Goal: Task Accomplishment & Management: Use online tool/utility

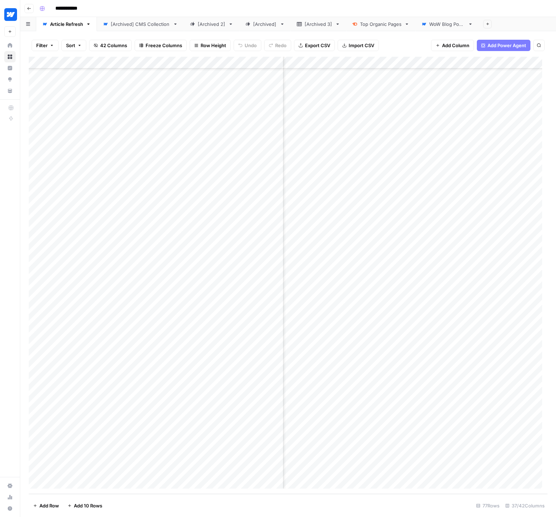
scroll to position [520, 2392]
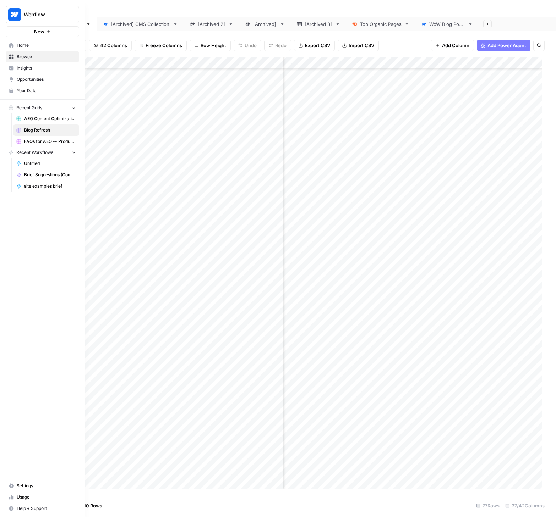
click at [27, 488] on span "Settings" at bounding box center [46, 486] width 59 height 6
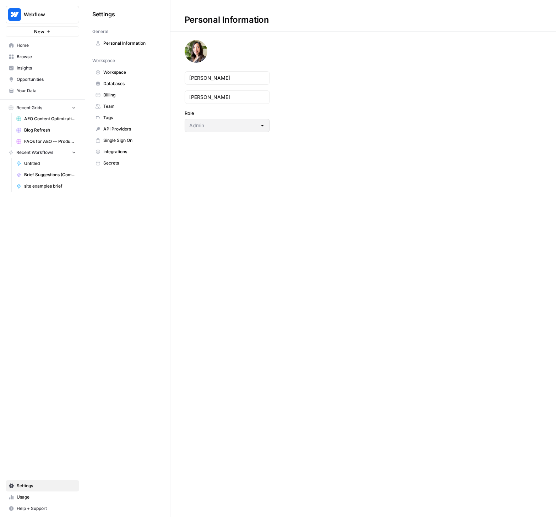
click at [118, 149] on span "Integrations" at bounding box center [131, 152] width 56 height 6
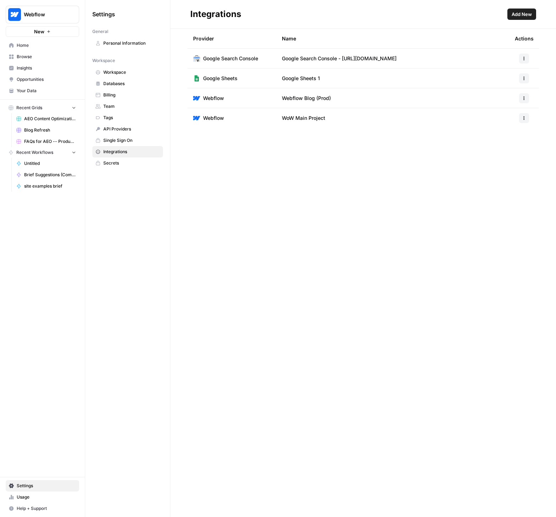
click at [346, 118] on td "WoW Main Project" at bounding box center [392, 118] width 233 height 20
click at [527, 117] on button "button" at bounding box center [524, 118] width 10 height 10
click at [506, 138] on button "Edit" at bounding box center [505, 134] width 39 height 10
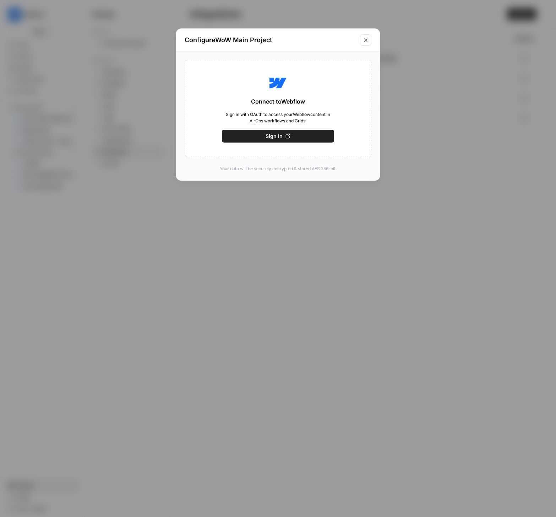
click at [265, 137] on button "Sign In" at bounding box center [278, 136] width 112 height 13
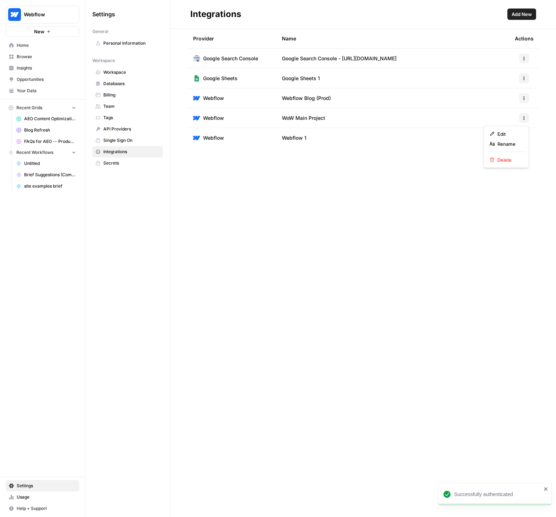
click at [521, 118] on button "button" at bounding box center [524, 118] width 10 height 10
click at [297, 139] on span "Webflow 1" at bounding box center [294, 137] width 24 height 7
click at [304, 138] on span "Webflow 1" at bounding box center [294, 137] width 24 height 7
click at [517, 138] on div at bounding box center [523, 138] width 18 height 10
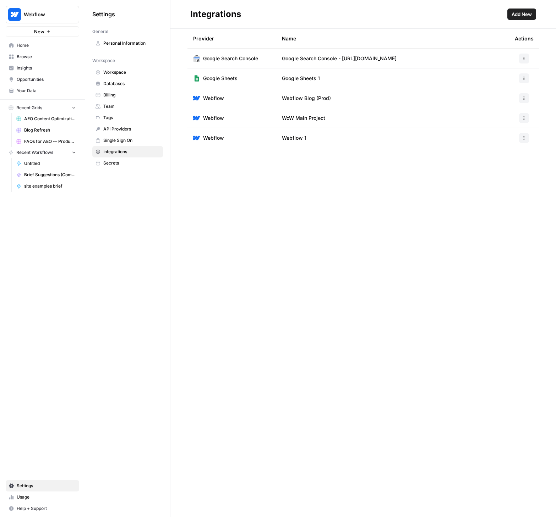
click at [520, 138] on button "button" at bounding box center [524, 138] width 10 height 10
click at [504, 162] on span "Rename" at bounding box center [508, 163] width 23 height 7
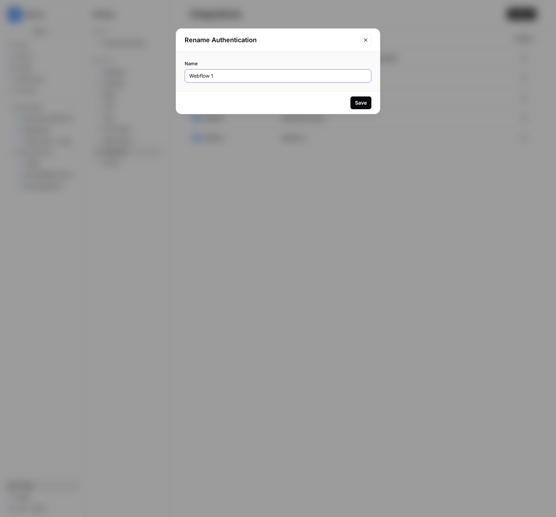
drag, startPoint x: 256, startPoint y: 78, endPoint x: 184, endPoint y: 77, distance: 71.7
click at [184, 77] on div "Name Webflow 1" at bounding box center [278, 71] width 204 height 40
click at [238, 75] on input "WoW Main Project (copy)" at bounding box center [277, 75] width 177 height 7
type input "WoW Main Project (2)"
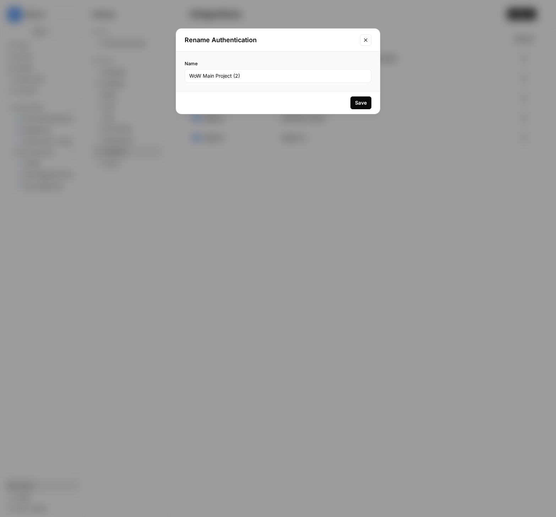
click at [355, 100] on div "Save" at bounding box center [361, 102] width 12 height 7
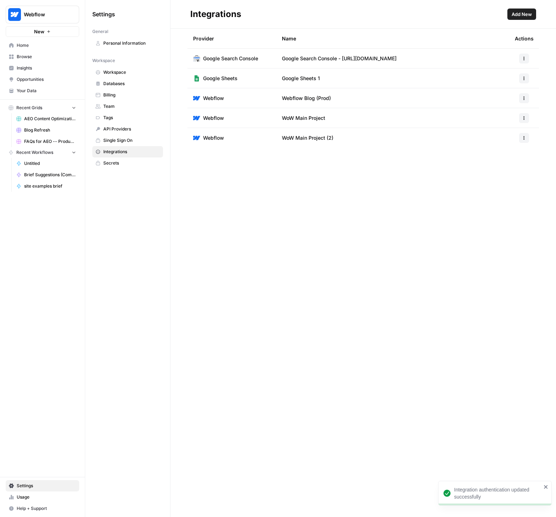
drag, startPoint x: 368, startPoint y: 207, endPoint x: 345, endPoint y: 146, distance: 64.9
click at [368, 206] on div "Provider Name Actions Google Search Console Google Search Console - [URL][DOMAI…" at bounding box center [362, 273] width 385 height 488
click at [33, 129] on span "Blog Refresh" at bounding box center [50, 130] width 52 height 6
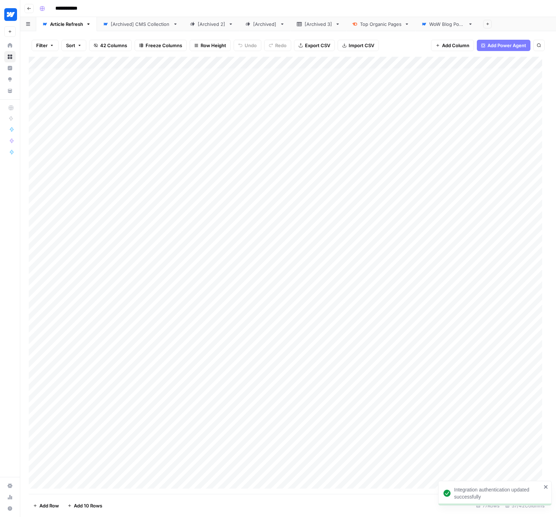
click at [424, 25] on icon at bounding box center [423, 24] width 5 height 5
click at [473, 26] on link "WoW Blog Posts" at bounding box center [446, 24] width 63 height 14
click at [469, 25] on icon "button" at bounding box center [470, 24] width 5 height 5
click at [497, 22] on div "Add Sheet" at bounding box center [517, 24] width 77 height 14
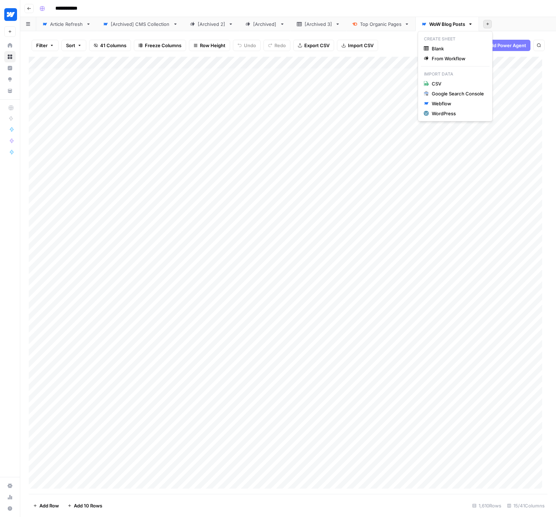
click at [486, 22] on icon "button" at bounding box center [487, 24] width 4 height 4
click at [442, 104] on div "Webflow" at bounding box center [457, 103] width 52 height 7
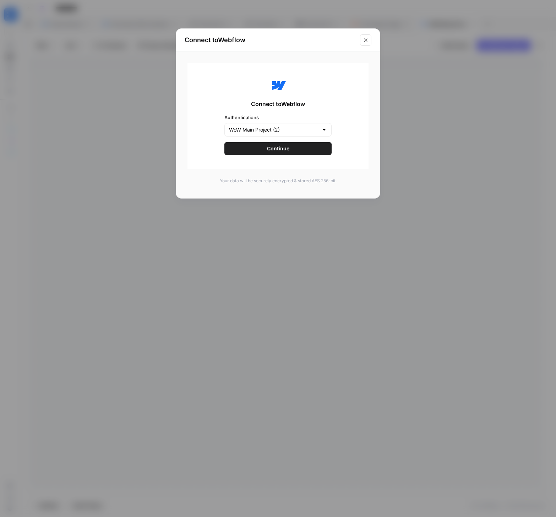
click at [321, 129] on div at bounding box center [324, 129] width 6 height 7
click at [278, 156] on span "WoW Main Project" at bounding box center [273, 157] width 87 height 7
type input "WoW Main Project"
click at [284, 149] on span "Continue" at bounding box center [278, 148] width 22 height 7
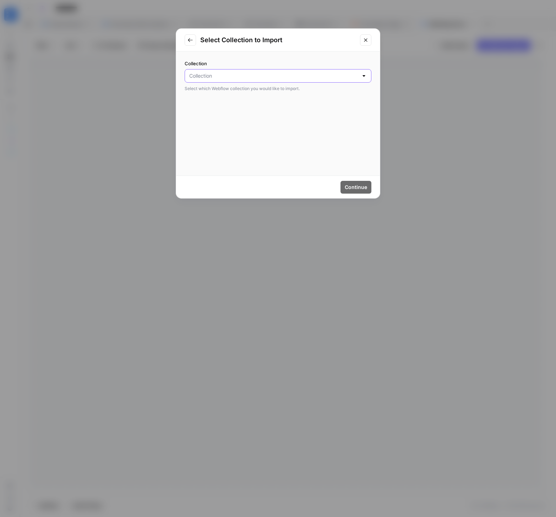
click at [307, 76] on input "Collection" at bounding box center [273, 75] width 169 height 7
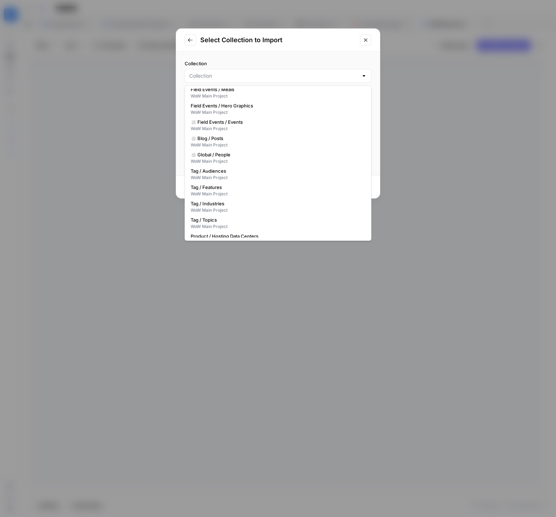
scroll to position [314, 0]
click at [368, 38] on button "Close modal" at bounding box center [365, 39] width 11 height 11
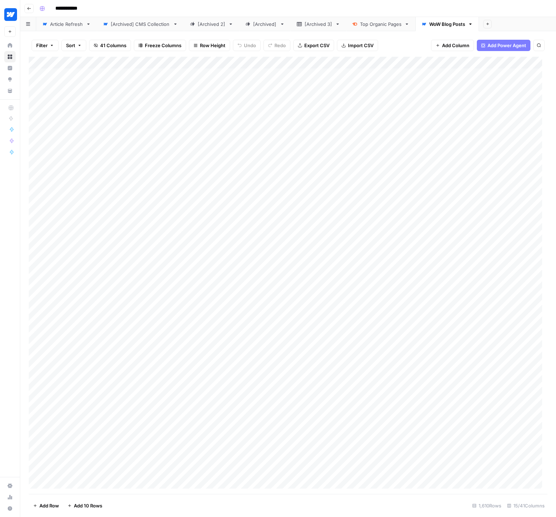
click at [482, 8] on div "**********" at bounding box center [293, 8] width 512 height 11
drag, startPoint x: 453, startPoint y: 25, endPoint x: 126, endPoint y: 29, distance: 326.7
click at [125, 29] on div "Article Refresh [Archived] CMS Collection [Archived 2] [Archived] [Archived 3] …" at bounding box center [287, 24] width 535 height 14
click at [145, 10] on div "**********" at bounding box center [293, 8] width 512 height 11
click at [66, 19] on link "Article Refresh" at bounding box center [66, 24] width 61 height 14
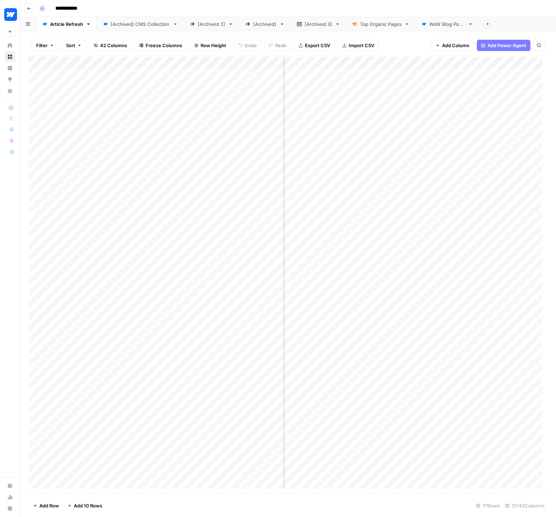
scroll to position [0, 2336]
click at [431, 62] on div "Add Column" at bounding box center [288, 275] width 518 height 437
click at [390, 107] on span "Edit" at bounding box center [409, 106] width 62 height 7
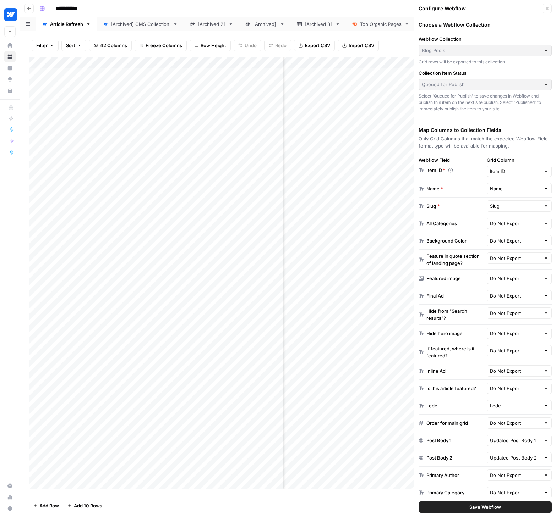
click at [477, 60] on div "Grid rows will be exported to this collection." at bounding box center [484, 62] width 133 height 6
click at [482, 45] on div "Blog Posts" at bounding box center [484, 50] width 133 height 11
click at [547, 11] on button "Close" at bounding box center [546, 8] width 9 height 9
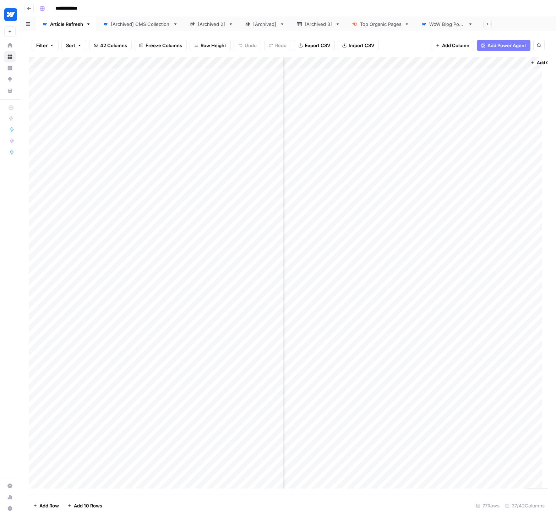
scroll to position [0, 2490]
click at [519, 61] on span "Add Column" at bounding box center [530, 63] width 25 height 6
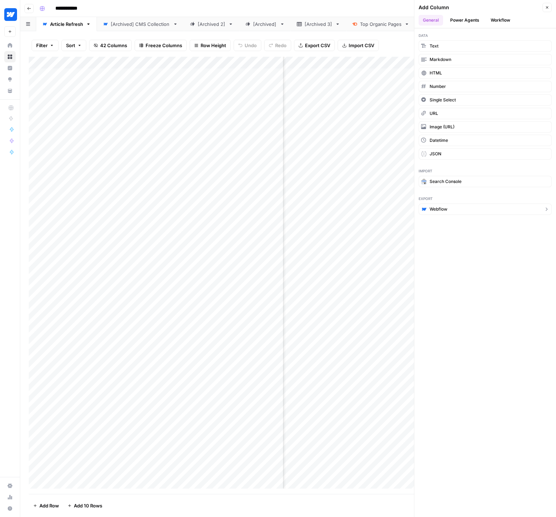
click at [448, 212] on button "Webflow" at bounding box center [484, 209] width 133 height 11
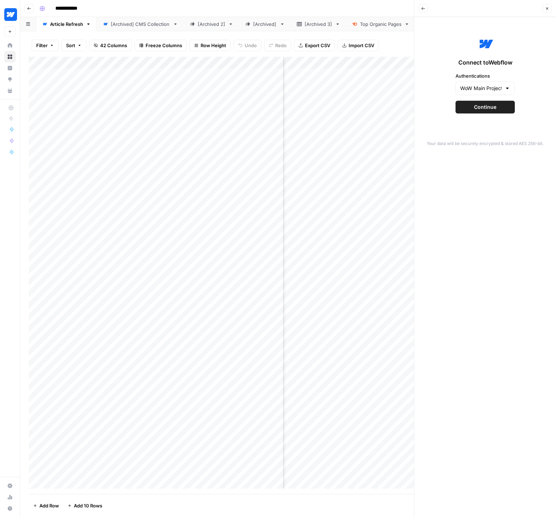
click at [508, 88] on div at bounding box center [507, 88] width 6 height 7
type input "WoW Main Project (2)"
click at [531, 74] on div "Connect to Webflow Authentications WoW Main Project (2) Continue" at bounding box center [484, 74] width 133 height 106
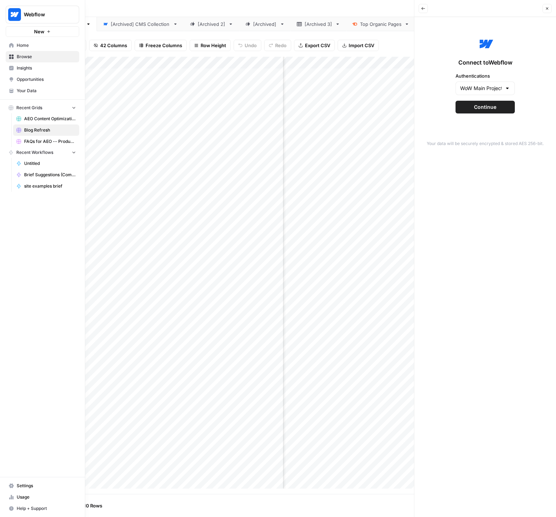
click at [6, 483] on link "Settings" at bounding box center [42, 485] width 73 height 11
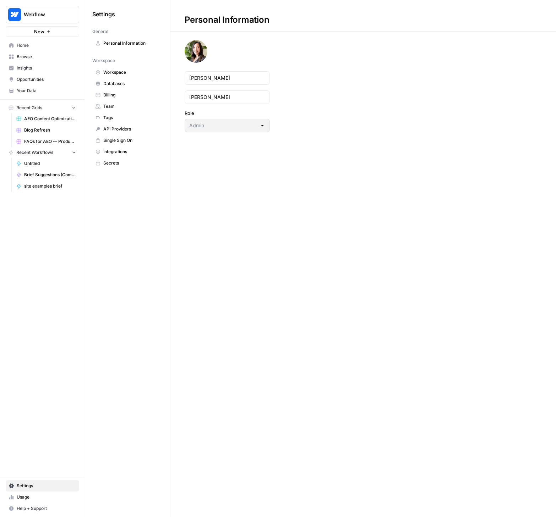
click at [112, 151] on span "Integrations" at bounding box center [131, 152] width 56 height 6
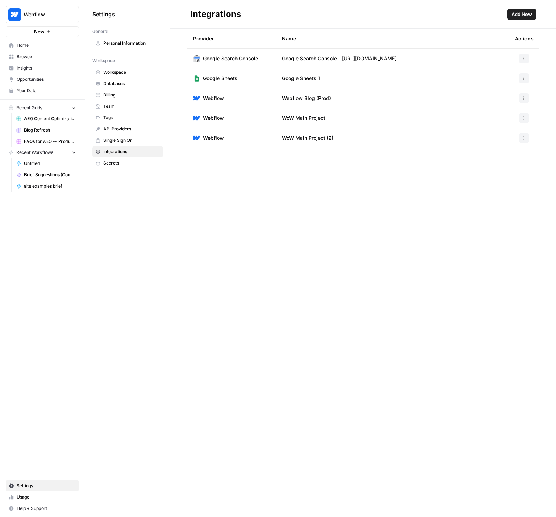
click at [524, 139] on icon "button" at bounding box center [523, 138] width 4 height 4
click at [500, 178] on span "Delete" at bounding box center [508, 179] width 23 height 7
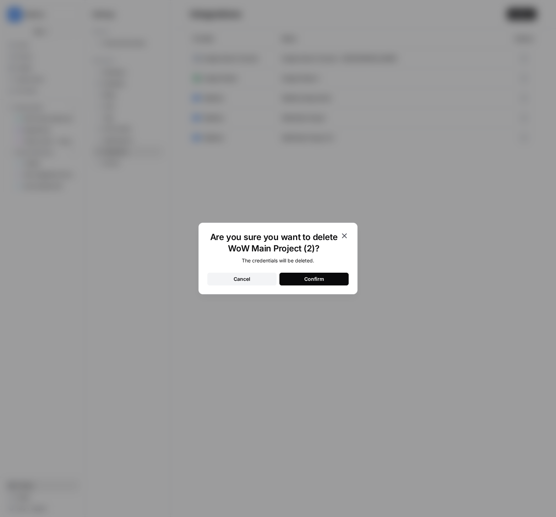
click at [327, 282] on button "Confirm" at bounding box center [313, 279] width 69 height 13
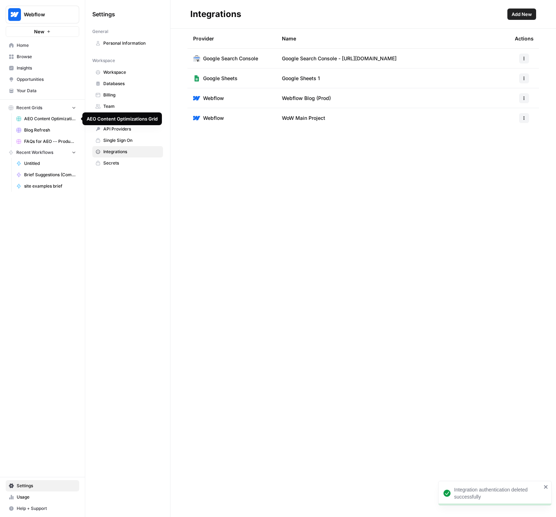
click at [31, 131] on span "Blog Refresh" at bounding box center [50, 130] width 52 height 6
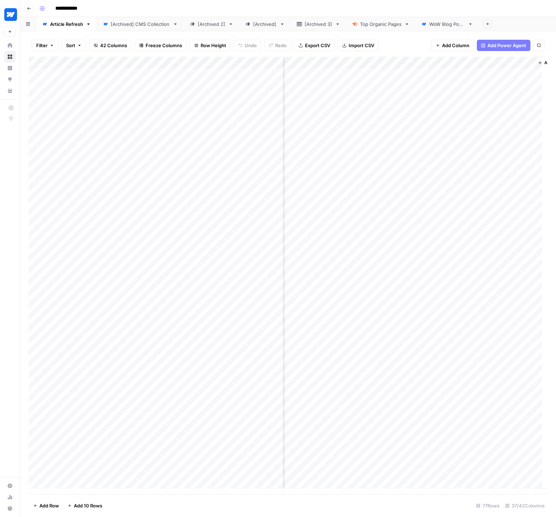
scroll to position [0, 2490]
click at [518, 63] on span "Add Column" at bounding box center [530, 63] width 25 height 6
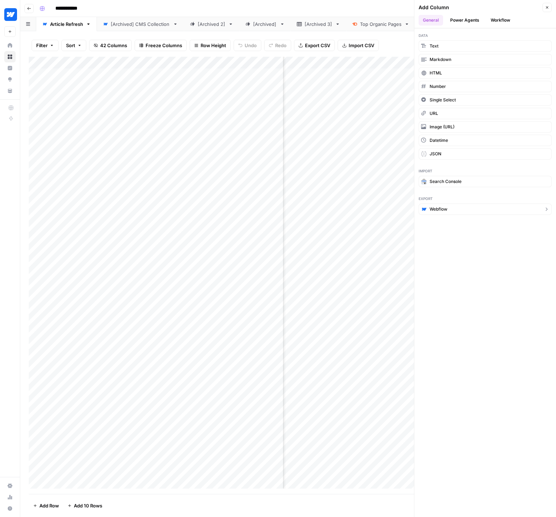
click at [440, 207] on span "Webflow" at bounding box center [438, 209] width 18 height 6
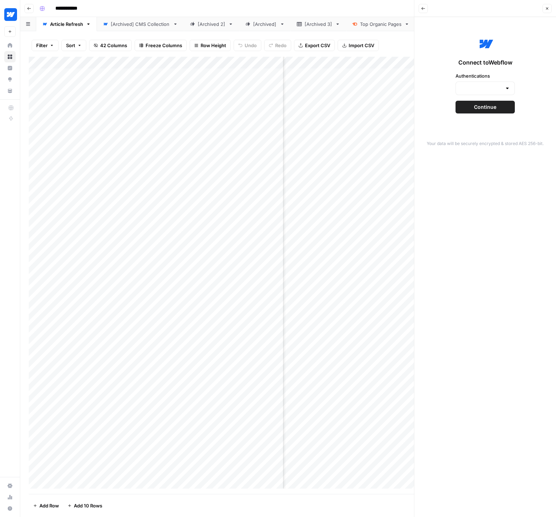
click at [504, 90] on div at bounding box center [484, 88] width 59 height 13
click at [490, 107] on span "WoW Main Project" at bounding box center [483, 106] width 44 height 7
type input "WoW Main Project"
click at [492, 108] on span "Continue" at bounding box center [485, 107] width 22 height 7
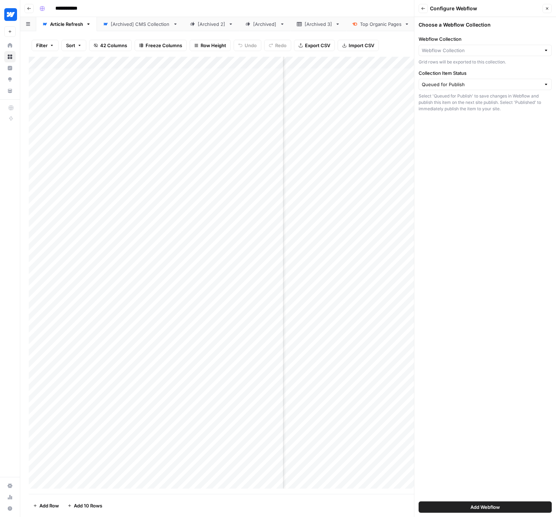
click at [543, 48] on div at bounding box center [545, 50] width 5 height 7
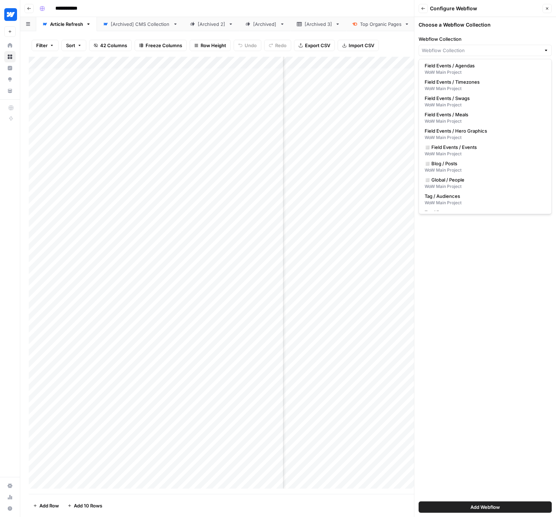
scroll to position [248, 0]
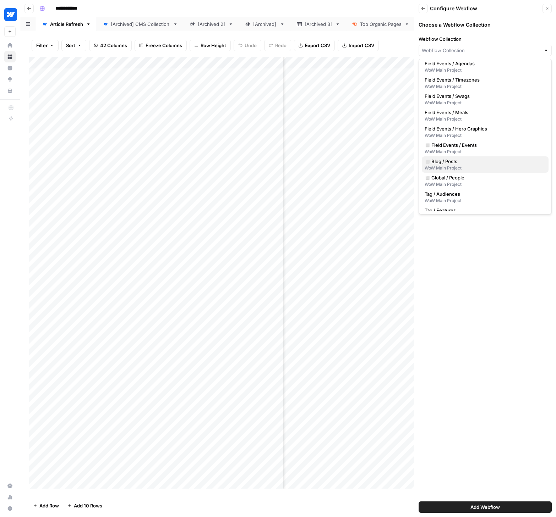
click at [473, 163] on span "◻️ Blog / Posts" at bounding box center [483, 161] width 118 height 7
type input "◻️ Blog / Posts"
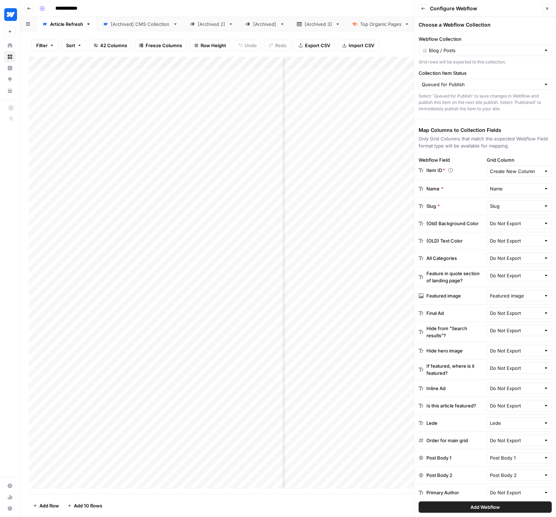
click at [536, 82] on div "Queued for Publish" at bounding box center [484, 84] width 133 height 11
click at [543, 82] on div at bounding box center [545, 84] width 5 height 7
type input "Queued for Publish"
click at [538, 73] on label "Collection Item Status" at bounding box center [484, 73] width 133 height 7
click at [538, 81] on input "Queued for Publish" at bounding box center [480, 84] width 119 height 7
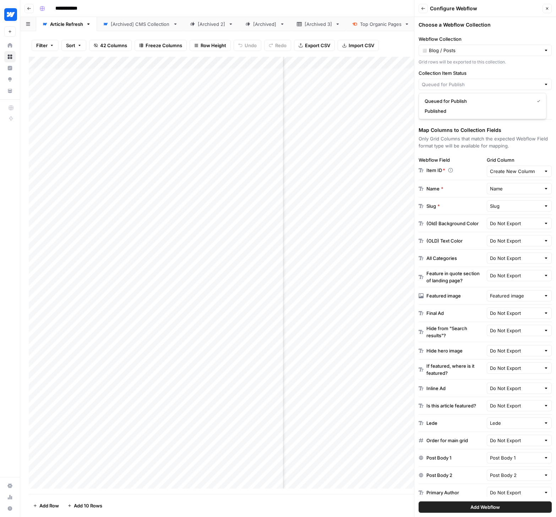
type input "Queued for Publish"
click at [484, 74] on label "Collection Item Status" at bounding box center [484, 73] width 133 height 7
click at [484, 81] on input "Queued for Publish" at bounding box center [480, 84] width 119 height 7
type input "Queued for Publish"
click at [520, 127] on h3 "Map Columns to Collection Fields" at bounding box center [484, 130] width 133 height 7
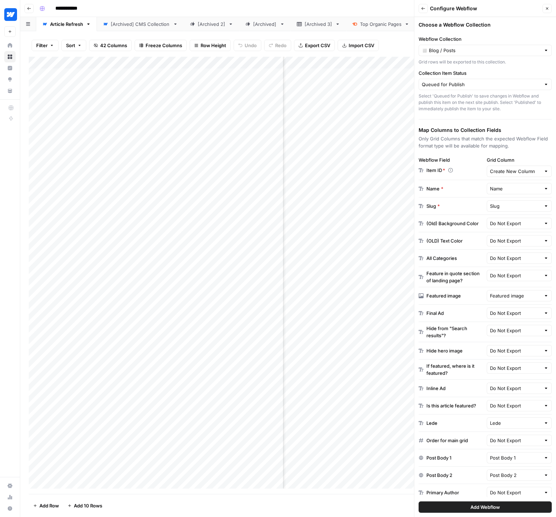
click at [543, 170] on div at bounding box center [545, 171] width 5 height 7
click at [506, 221] on span "Item ID" at bounding box center [514, 220] width 48 height 7
type input "Item ID"
click at [425, 11] on button "Back" at bounding box center [422, 8] width 9 height 9
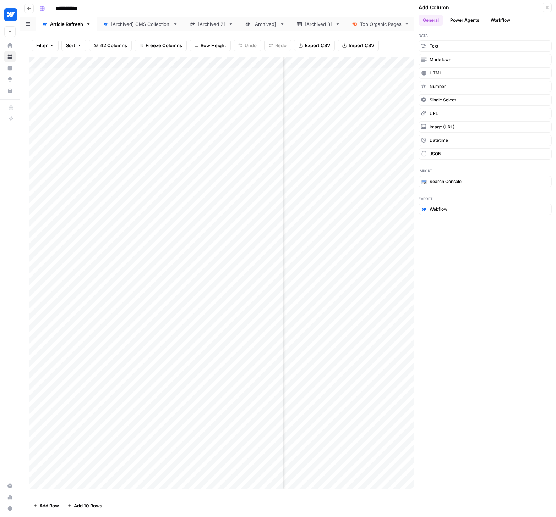
click at [550, 6] on button "Close" at bounding box center [546, 7] width 9 height 9
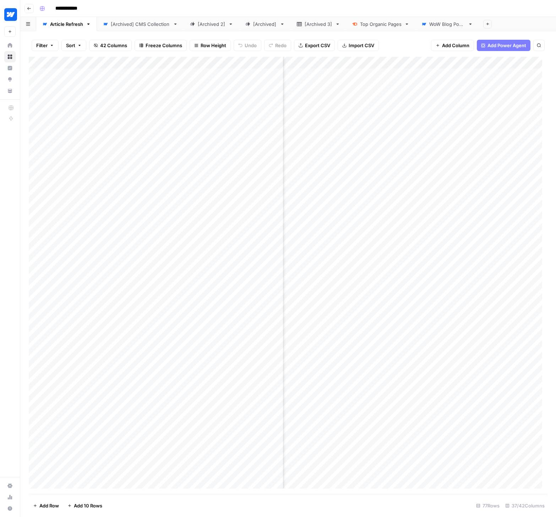
scroll to position [0, 2338]
click at [427, 63] on div "Add Column" at bounding box center [288, 275] width 518 height 437
click at [391, 106] on span "Edit" at bounding box center [407, 106] width 62 height 7
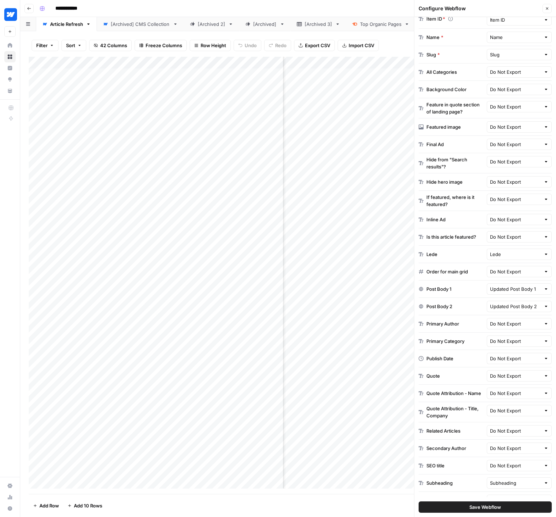
scroll to position [150, 0]
click at [546, 6] on button "Close" at bounding box center [546, 8] width 9 height 9
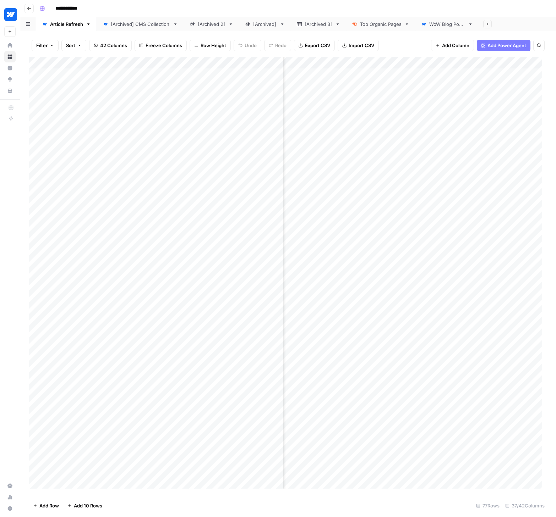
scroll to position [0, 2490]
click at [518, 60] on span "Add Column" at bounding box center [530, 63] width 25 height 6
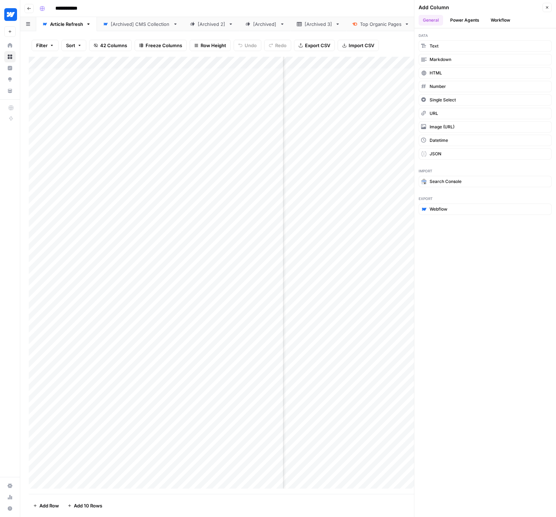
click at [453, 210] on button "Webflow" at bounding box center [484, 209] width 133 height 11
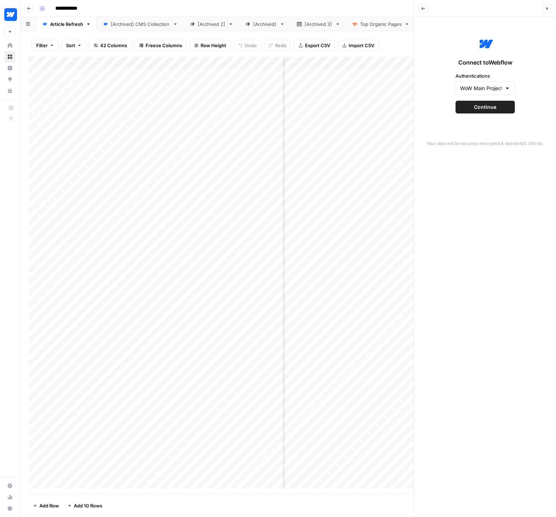
click at [507, 90] on div at bounding box center [507, 88] width 6 height 7
click at [495, 104] on span "WoW Main Project" at bounding box center [480, 106] width 38 height 7
type input "WoW Main Project"
click at [480, 109] on span "Continue" at bounding box center [485, 107] width 22 height 7
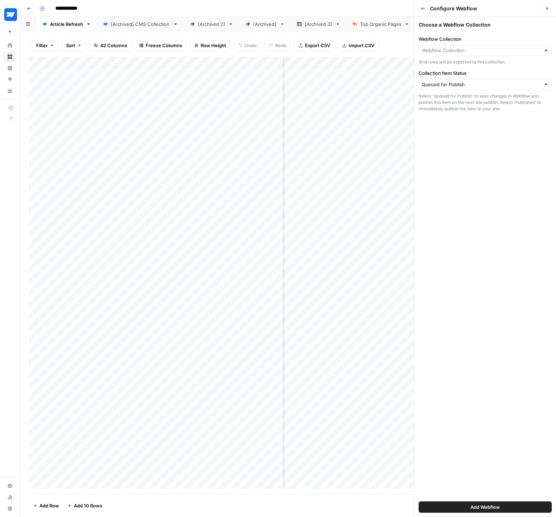
click at [470, 54] on div at bounding box center [484, 50] width 133 height 11
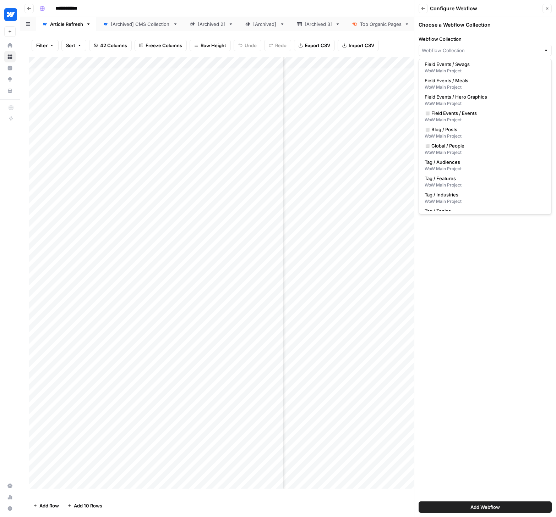
scroll to position [295, 0]
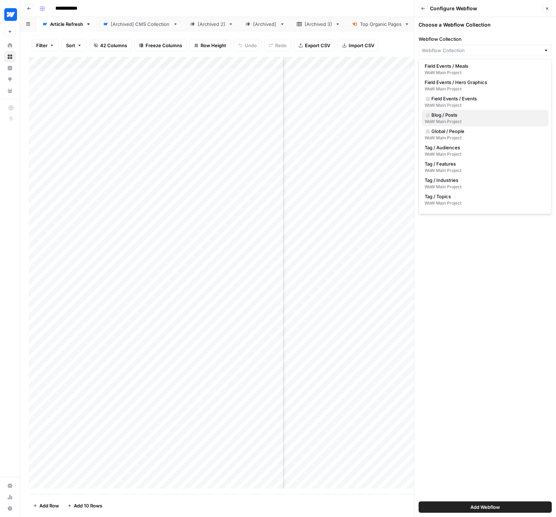
click at [455, 117] on span "◻️ Blog / Posts" at bounding box center [483, 114] width 118 height 7
type input "◻️ Blog / Posts"
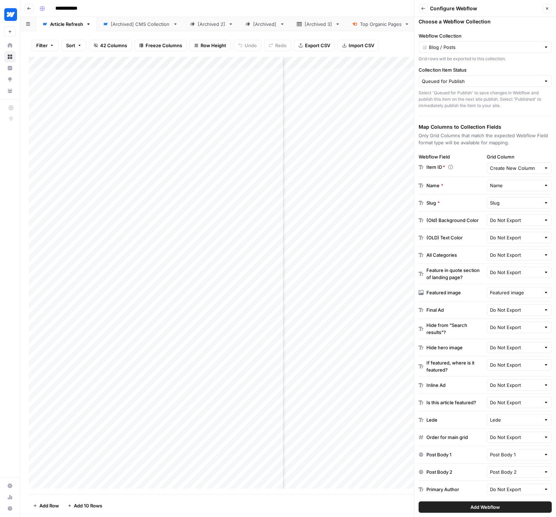
scroll to position [9, 0]
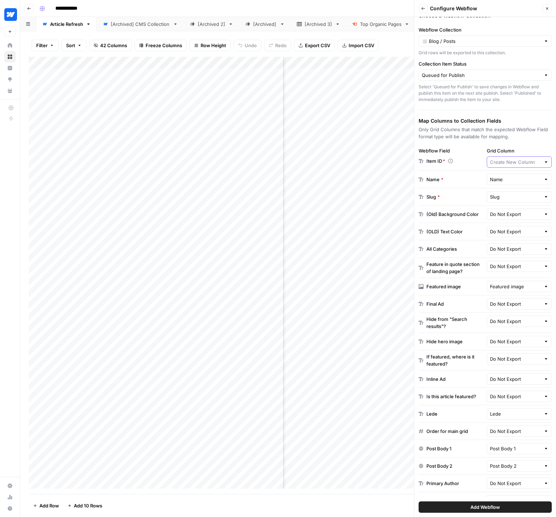
click at [502, 159] on input "Grid Column" at bounding box center [515, 162] width 51 height 7
click at [502, 212] on span "Item ID" at bounding box center [514, 211] width 48 height 7
type input "Item ID"
click at [543, 286] on div at bounding box center [545, 286] width 5 height 7
click at [509, 305] on span "Do Not Export" at bounding box center [517, 303] width 40 height 7
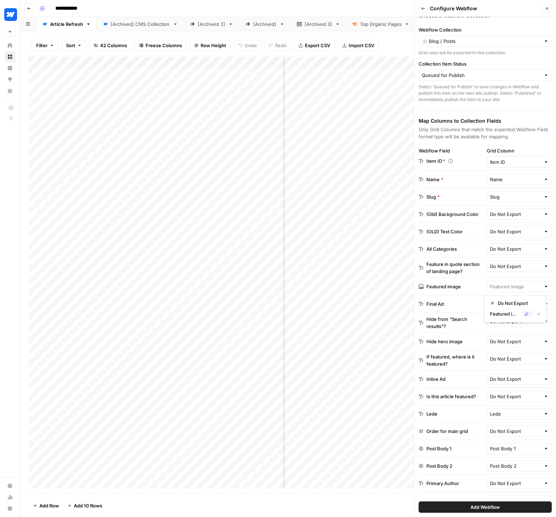
type input "Do Not Export"
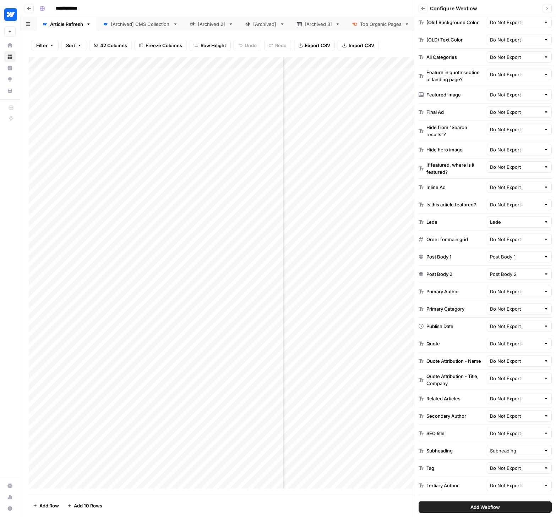
scroll to position [206, 0]
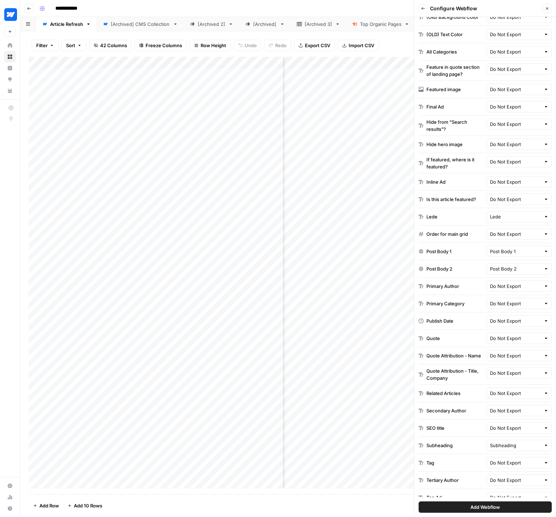
click at [543, 252] on div at bounding box center [545, 251] width 5 height 7
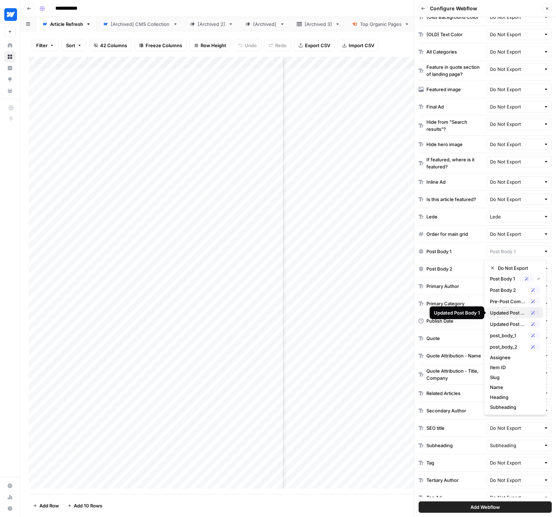
click at [506, 313] on span "Updated Post Body 1" at bounding box center [507, 312] width 35 height 7
type input "Updated Post Body 1"
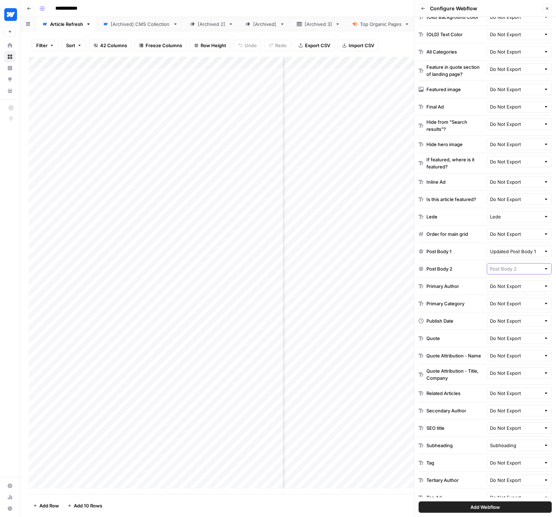
click at [526, 269] on input "text" at bounding box center [515, 268] width 51 height 7
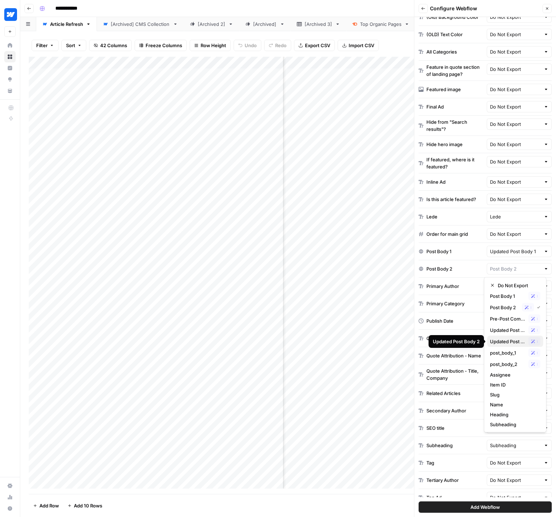
click at [507, 341] on span "Updated Post Body 2" at bounding box center [507, 341] width 35 height 7
type input "Updated Post Body 2"
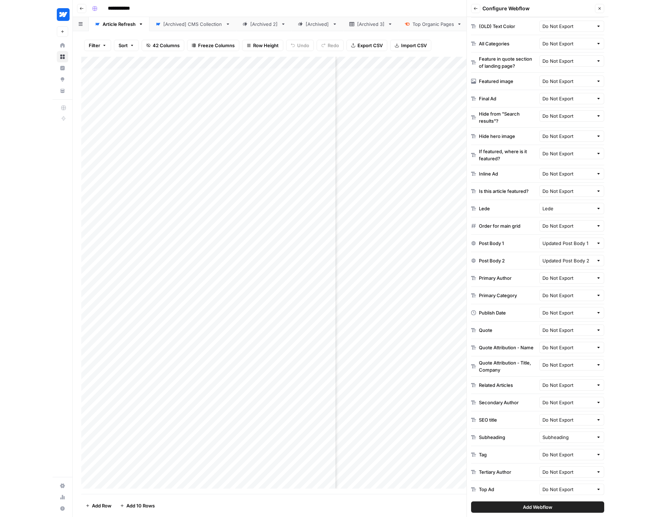
scroll to position [224, 0]
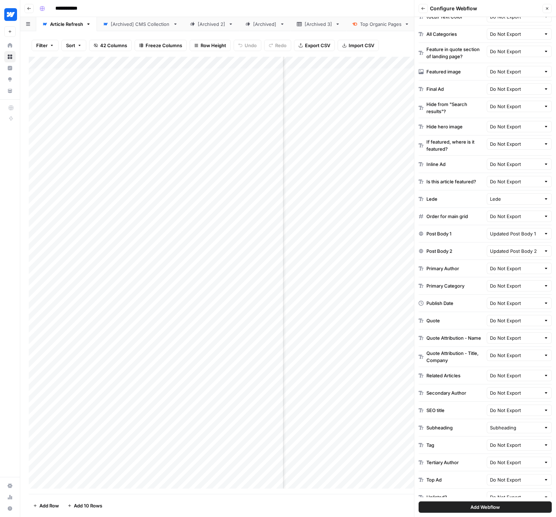
click at [485, 510] on span "Add Webflow" at bounding box center [484, 507] width 29 height 7
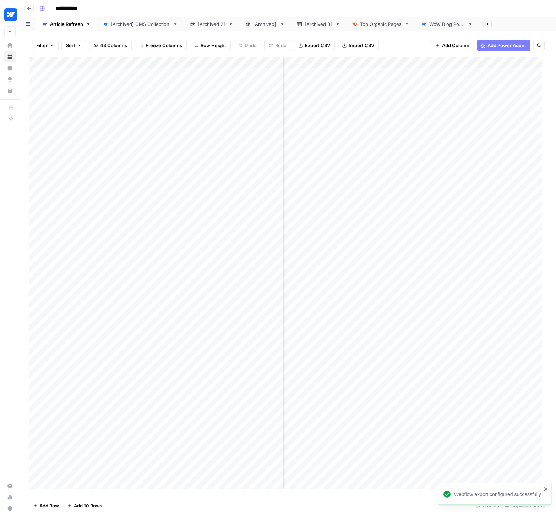
drag, startPoint x: 521, startPoint y: 61, endPoint x: 336, endPoint y: 60, distance: 185.2
click at [336, 60] on div "Add Column" at bounding box center [288, 275] width 518 height 437
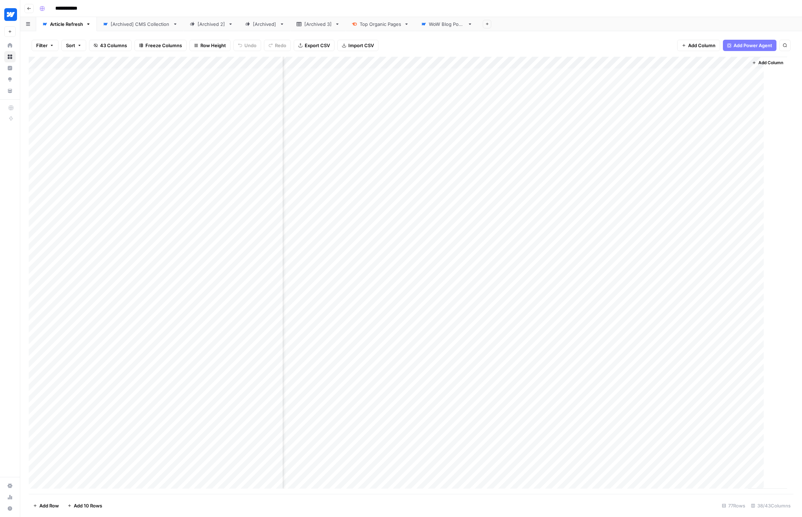
scroll to position [0, 2307]
drag, startPoint x: 538, startPoint y: 59, endPoint x: 564, endPoint y: 57, distance: 26.7
click at [555, 57] on div "Add Column" at bounding box center [411, 275] width 765 height 437
drag, startPoint x: 564, startPoint y: 58, endPoint x: 560, endPoint y: 59, distance: 4.0
click at [555, 59] on div "Add Column" at bounding box center [411, 275] width 765 height 437
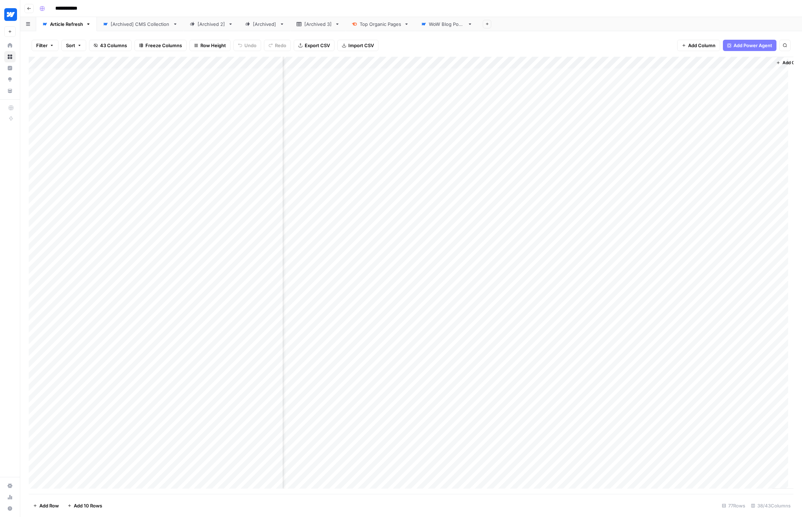
click at [459, 61] on div "Add Column" at bounding box center [411, 275] width 765 height 437
click at [440, 77] on input "Webflow Export" at bounding box center [436, 79] width 72 height 7
drag, startPoint x: 441, startPoint y: 79, endPoint x: 398, endPoint y: 82, distance: 42.7
click at [398, 82] on div "Webflow Export" at bounding box center [436, 79] width 78 height 11
type input "Export to CMS (old)"
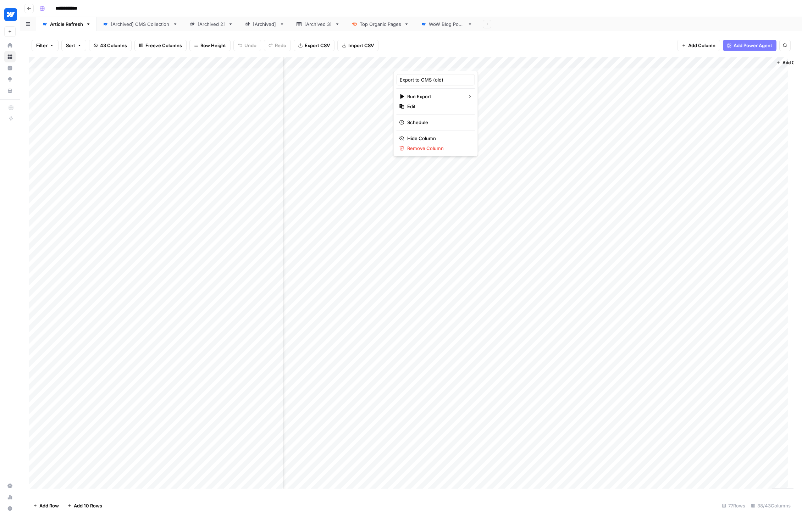
click at [465, 46] on div "Filter Sort 43 Columns Freeze Columns Row Height Undo Redo Export CSV Import CS…" at bounding box center [411, 45] width 765 height 23
click at [459, 62] on div "Add Column" at bounding box center [411, 275] width 765 height 437
click at [420, 78] on input "Webflow Export" at bounding box center [436, 79] width 72 height 7
drag, startPoint x: 443, startPoint y: 79, endPoint x: 394, endPoint y: 82, distance: 49.0
click at [394, 82] on div "Webflow Export Run Export Edit Schedule Hide Column Remove Column" at bounding box center [435, 113] width 85 height 85
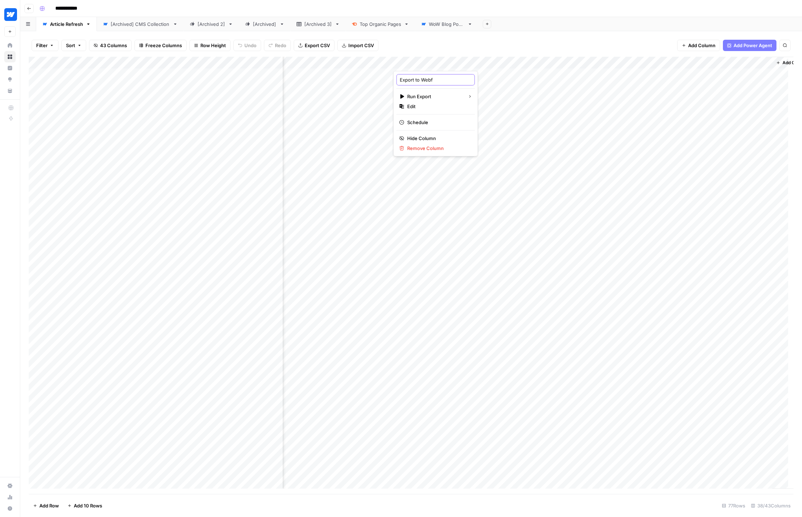
type input "Export to Webfl"
click at [545, 63] on div "Add Column" at bounding box center [411, 275] width 765 height 437
click at [513, 78] on input "Webflow Export (1)" at bounding box center [516, 79] width 72 height 7
drag, startPoint x: 515, startPoint y: 79, endPoint x: 533, endPoint y: 78, distance: 17.4
click at [533, 78] on div "Webflow Export (1)" at bounding box center [516, 79] width 78 height 11
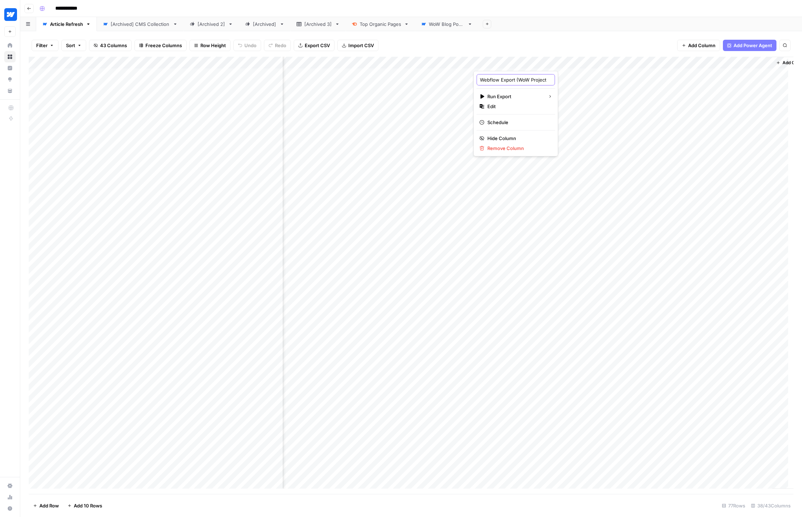
type input "Webflow Export (WoW Project)"
drag, startPoint x: 561, startPoint y: 59, endPoint x: 580, endPoint y: 59, distance: 19.2
click at [555, 59] on div "Add Column" at bounding box center [411, 275] width 765 height 437
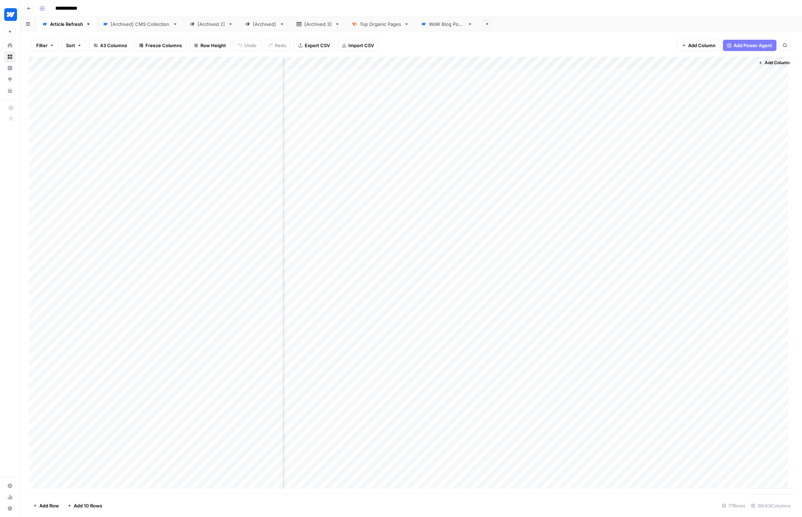
scroll to position [0, 2279]
drag, startPoint x: 538, startPoint y: 59, endPoint x: 592, endPoint y: 57, distance: 53.9
click at [555, 57] on div "Add Column" at bounding box center [411, 275] width 765 height 437
click at [555, 60] on div "Add Column" at bounding box center [411, 275] width 765 height 437
click at [555, 62] on div "Add Column" at bounding box center [411, 275] width 765 height 437
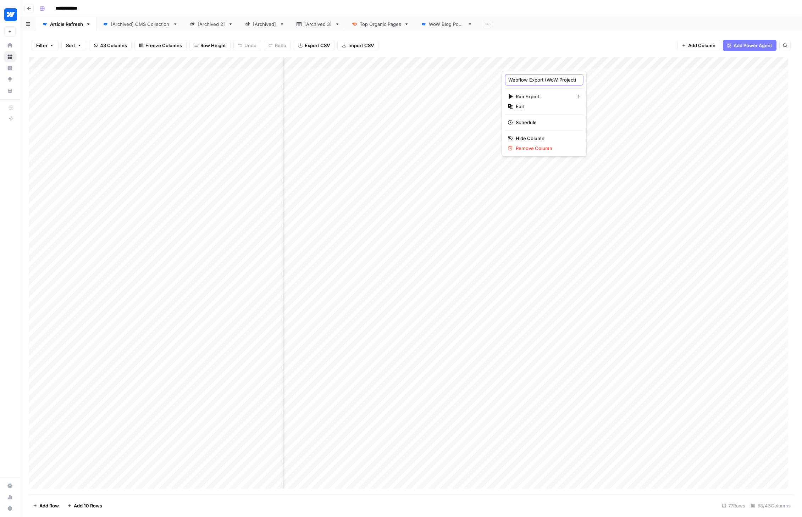
click at [520, 81] on input "Webflow Export (WoW Project)" at bounding box center [544, 79] width 72 height 7
type input "Export (WoW Project)"
click at [540, 46] on div "Filter Sort 43 Columns Freeze Columns Row Height Undo Redo Export CSV Import CS…" at bounding box center [411, 45] width 765 height 23
click at [548, 62] on div "Add Column" at bounding box center [411, 275] width 765 height 437
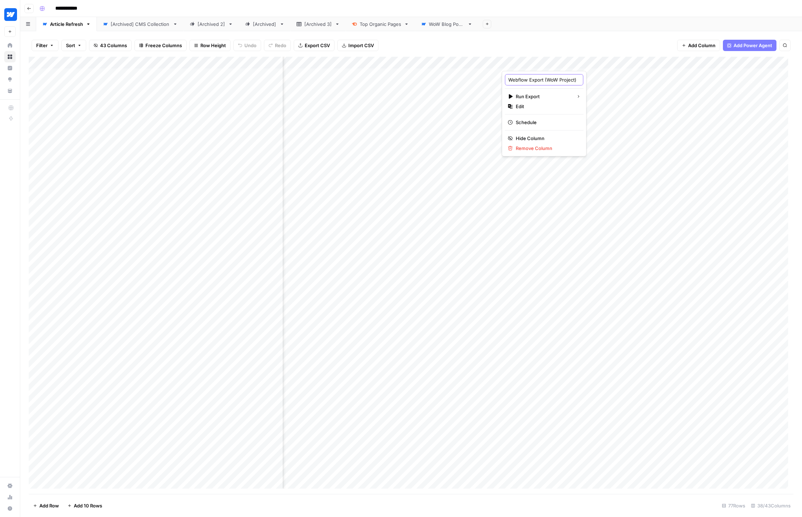
click at [525, 79] on input "Webflow Export (WoW Project)" at bounding box center [544, 79] width 72 height 7
type input "Export (WoW Project)"
drag, startPoint x: 597, startPoint y: 60, endPoint x: 586, endPoint y: 61, distance: 10.3
click at [555, 61] on div "Add Column" at bounding box center [411, 275] width 765 height 437
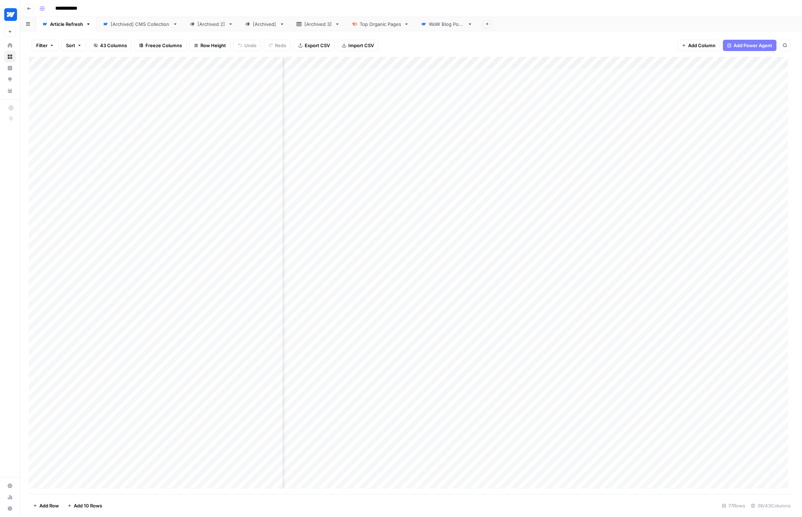
click at [487, 61] on div "Add Column" at bounding box center [411, 275] width 765 height 437
click at [467, 78] on input "Webflow Export" at bounding box center [464, 79] width 72 height 7
type input "Webflow Export (old)"
click at [244, 470] on div "Add Column" at bounding box center [411, 275] width 765 height 437
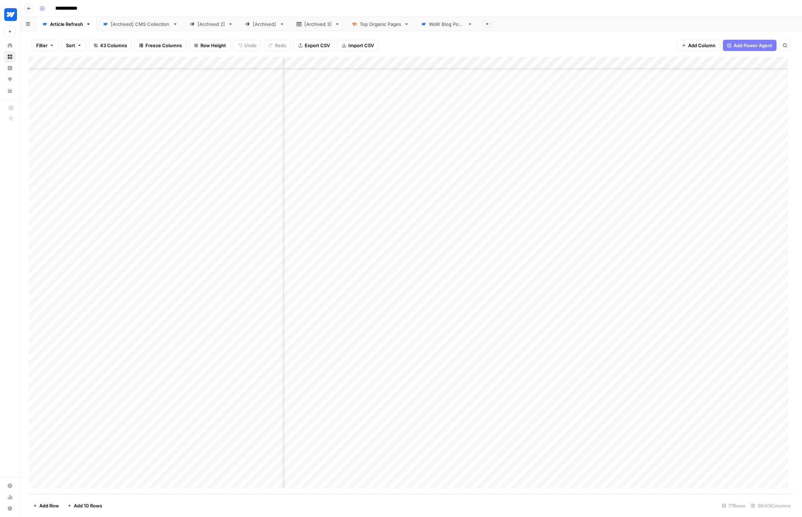
click at [230, 471] on div "Add Column" at bounding box center [411, 275] width 765 height 437
click at [259, 479] on div "Brief Needs Review" at bounding box center [247, 474] width 52 height 10
click at [254, 475] on button "Brief Needs Review" at bounding box center [247, 474] width 49 height 9
click at [488, 472] on div "Add Column" at bounding box center [411, 275] width 765 height 437
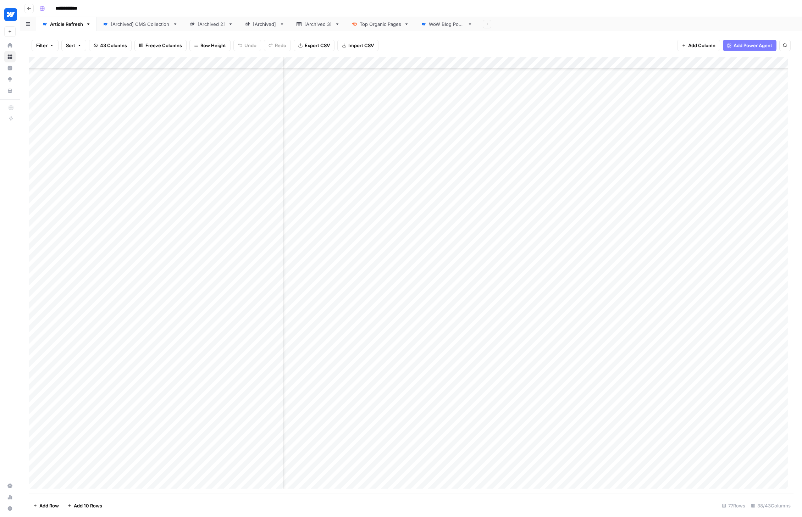
click at [494, 471] on div "Add Column" at bounding box center [411, 275] width 765 height 437
click at [520, 485] on input "date" at bounding box center [499, 482] width 57 height 12
type input "**********"
click at [555, 484] on input "time" at bounding box center [562, 482] width 57 height 12
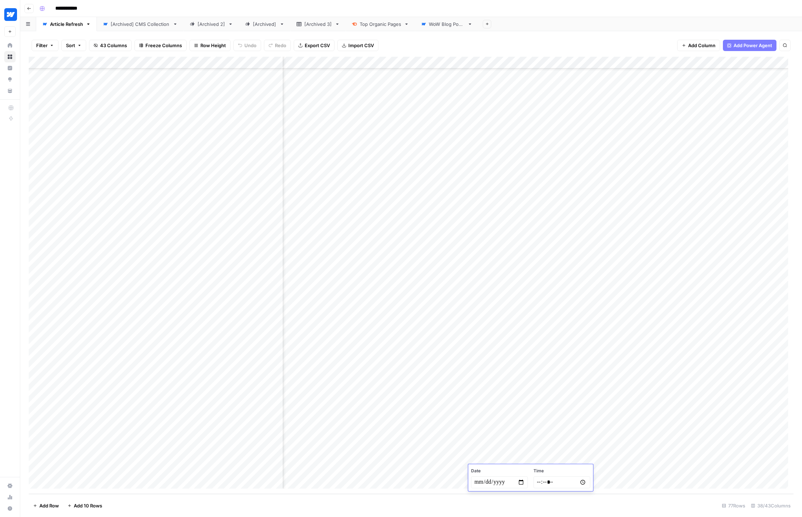
click at [555, 496] on footer "Add Row Add 10 Rows 77 Rows 38/43 Columns" at bounding box center [411, 505] width 765 height 23
click at [397, 470] on div "Add Column" at bounding box center [411, 275] width 765 height 437
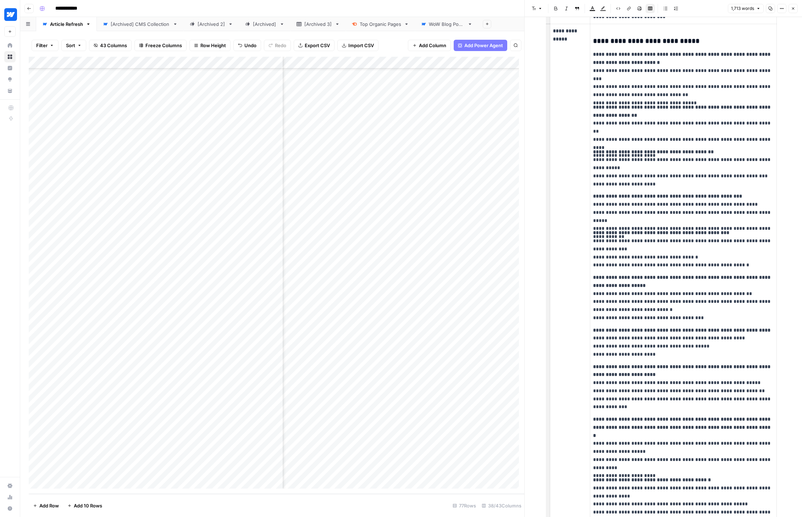
scroll to position [1001, 0]
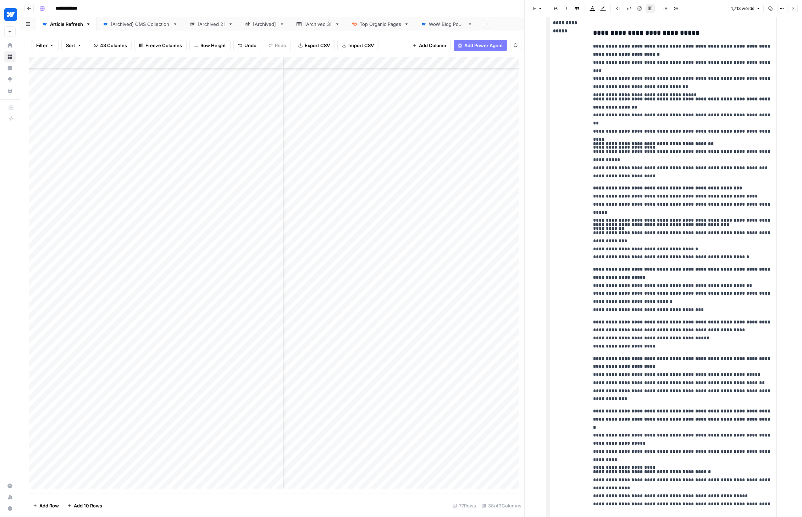
click at [555, 82] on p "**********" at bounding box center [683, 66] width 181 height 49
drag, startPoint x: 682, startPoint y: 79, endPoint x: 644, endPoint y: 80, distance: 37.6
click at [555, 80] on p "**********" at bounding box center [683, 66] width 181 height 49
click at [555, 78] on p "**********" at bounding box center [683, 66] width 181 height 49
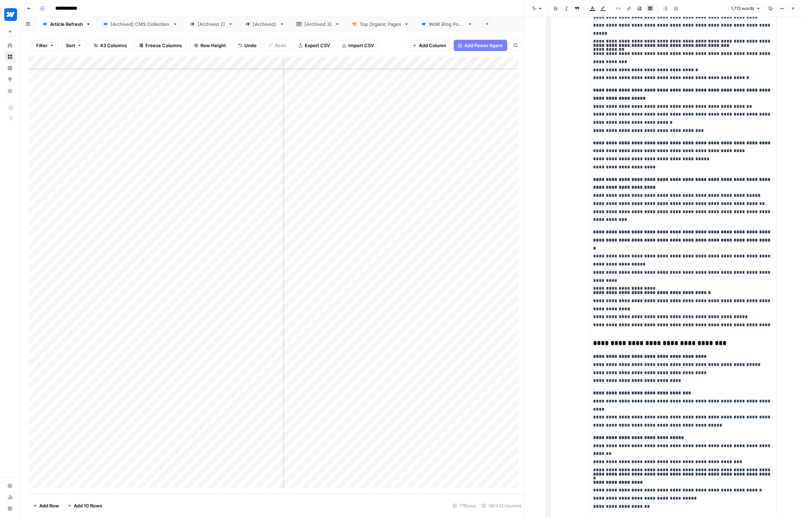
scroll to position [1181, 0]
click at [555, 317] on p "**********" at bounding box center [683, 308] width 181 height 40
drag, startPoint x: 755, startPoint y: 318, endPoint x: 757, endPoint y: 324, distance: 6.2
click at [555, 324] on td "**********" at bounding box center [683, 300] width 187 height 928
click at [555, 317] on p "**********" at bounding box center [683, 308] width 181 height 40
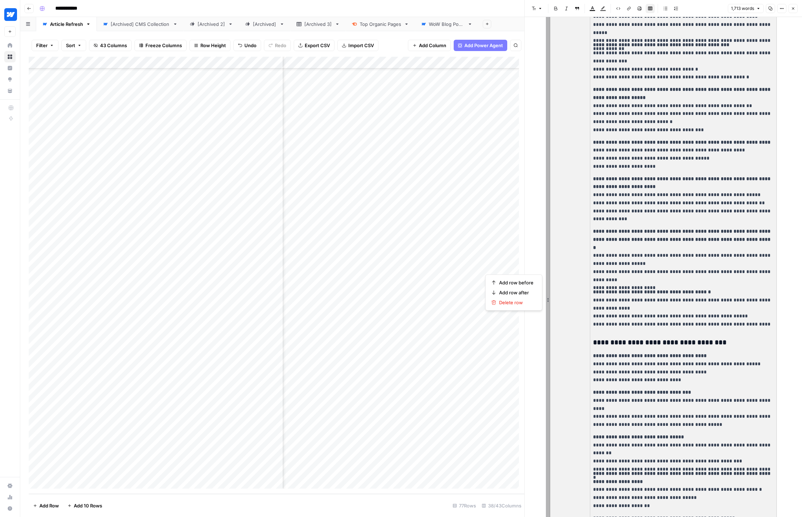
drag, startPoint x: 755, startPoint y: 317, endPoint x: 585, endPoint y: 283, distance: 173.4
click at [555, 283] on tr "**********" at bounding box center [663, 300] width 227 height 928
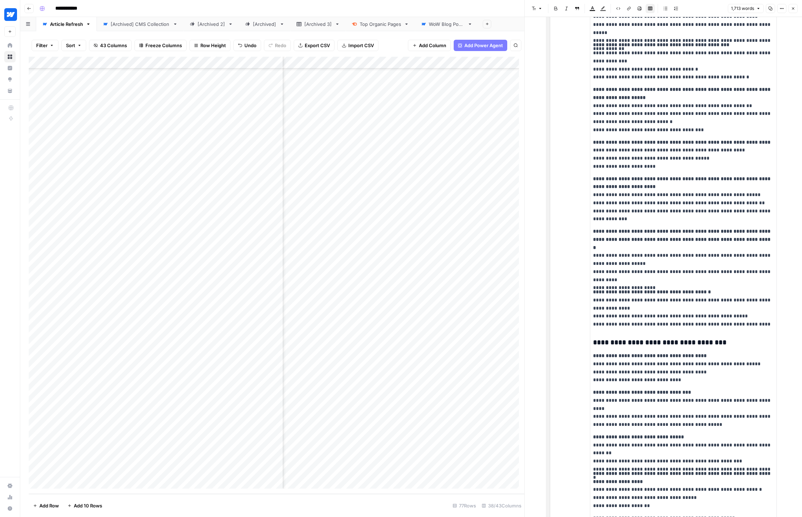
drag, startPoint x: 600, startPoint y: 288, endPoint x: 591, endPoint y: 286, distance: 8.8
click at [555, 288] on p "**********" at bounding box center [683, 308] width 181 height 40
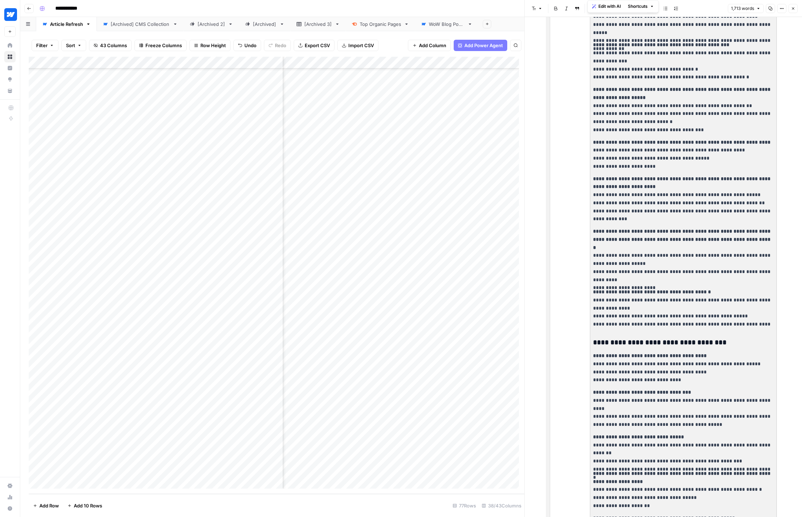
drag, startPoint x: 590, startPoint y: 284, endPoint x: 742, endPoint y: 325, distance: 157.0
click at [555, 325] on td "**********" at bounding box center [683, 300] width 187 height 928
click at [555, 316] on p "**********" at bounding box center [683, 308] width 181 height 40
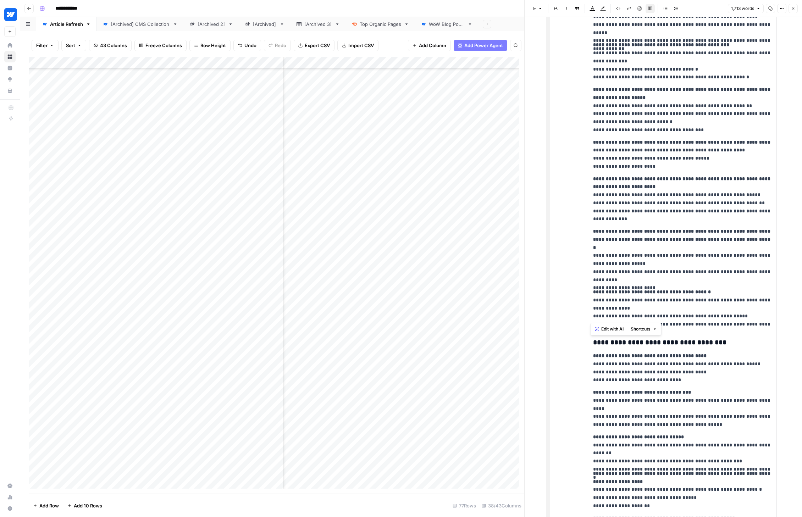
drag, startPoint x: 751, startPoint y: 319, endPoint x: 590, endPoint y: 285, distance: 164.5
click at [555, 285] on td "**********" at bounding box center [683, 300] width 187 height 928
click at [555, 326] on span "Edit with AI" at bounding box center [612, 329] width 22 height 6
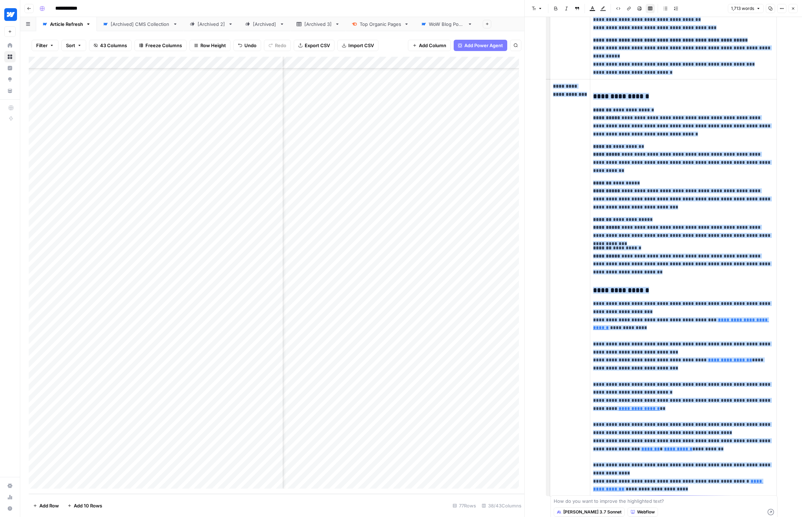
scroll to position [1881, 0]
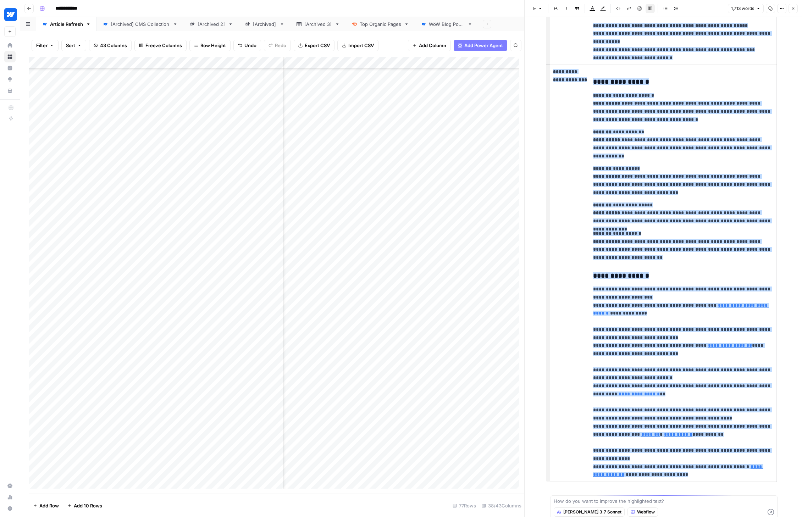
click at [555, 504] on textarea at bounding box center [664, 501] width 221 height 7
drag, startPoint x: 701, startPoint y: 352, endPoint x: 701, endPoint y: 348, distance: 4.3
click at [555, 352] on p "**********" at bounding box center [683, 382] width 181 height 194
click at [555, 301] on p "**********" at bounding box center [683, 382] width 181 height 194
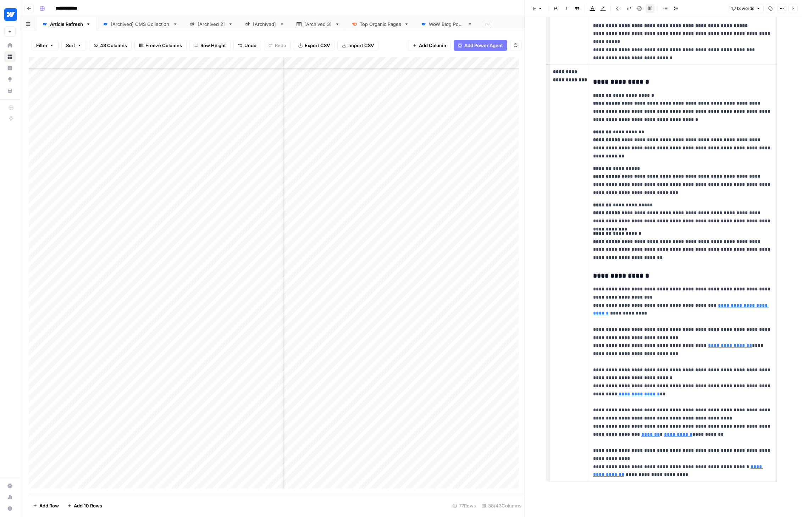
click at [555, 256] on td "**********" at bounding box center [683, 273] width 187 height 417
click at [555, 255] on td "**********" at bounding box center [683, 273] width 187 height 417
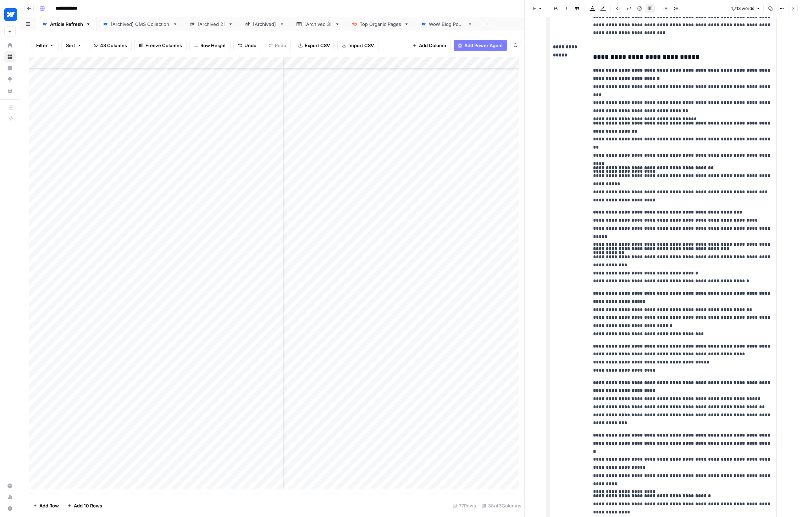
scroll to position [971, 0]
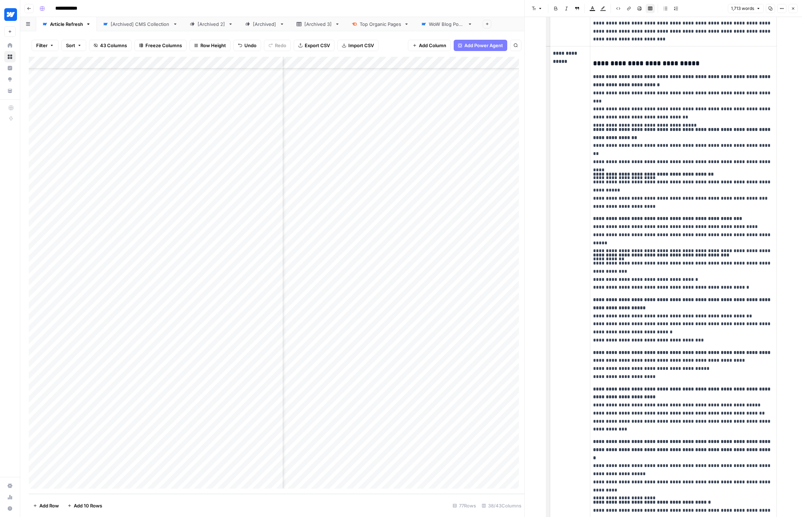
drag, startPoint x: 712, startPoint y: 55, endPoint x: 678, endPoint y: 56, distance: 34.1
click at [555, 59] on h3 "**********" at bounding box center [683, 63] width 181 height 9
click at [555, 67] on span "Edit with AI" at bounding box center [702, 69] width 22 height 6
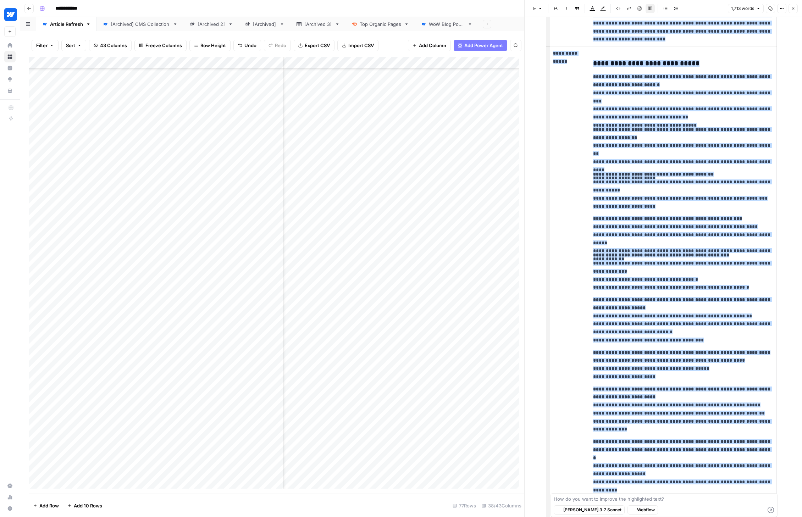
scroll to position [1836, 0]
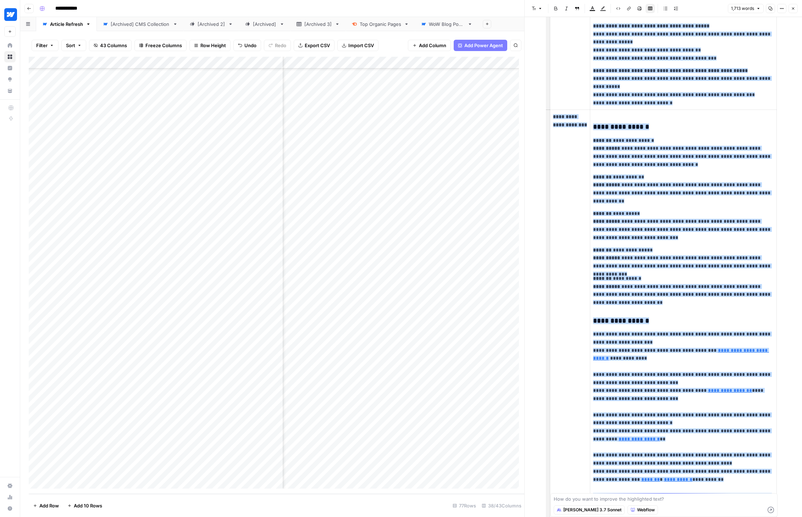
click at [555, 182] on span "**********" at bounding box center [682, 192] width 179 height 21
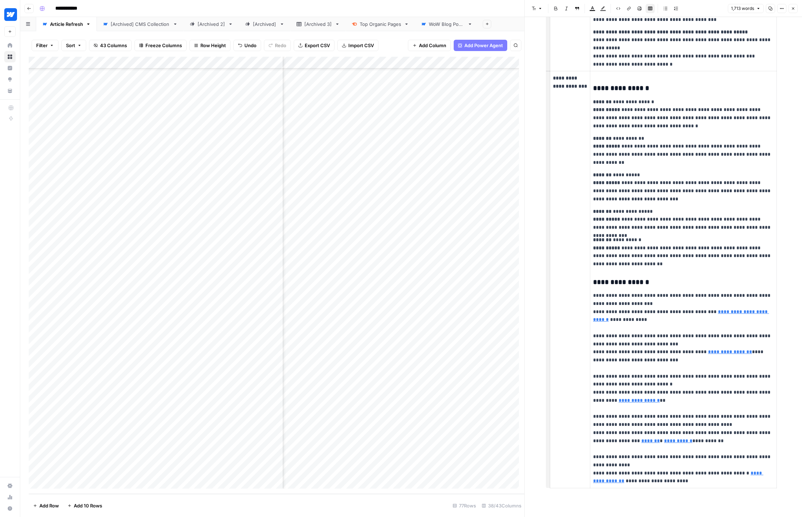
scroll to position [1881, 0]
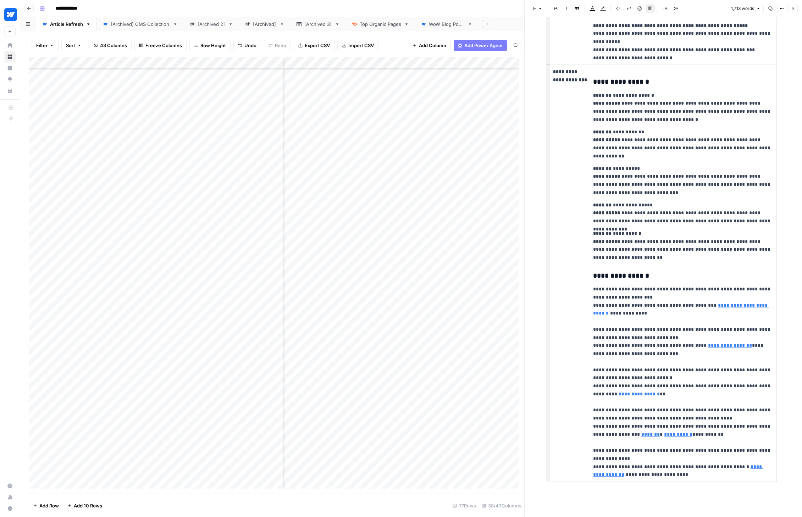
click at [555, 10] on icon "button" at bounding box center [793, 8] width 4 height 4
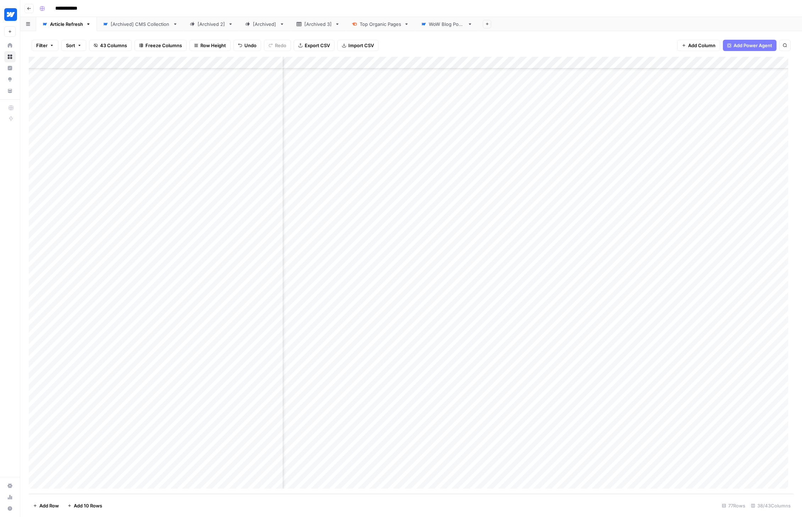
click at [244, 471] on div "Add Column" at bounding box center [411, 275] width 765 height 437
click at [252, 471] on div "Add Column" at bounding box center [411, 275] width 765 height 437
click at [250, 498] on button "Brief Review Complete" at bounding box center [251, 498] width 56 height 9
click at [398, 470] on div "Add Column" at bounding box center [411, 275] width 765 height 437
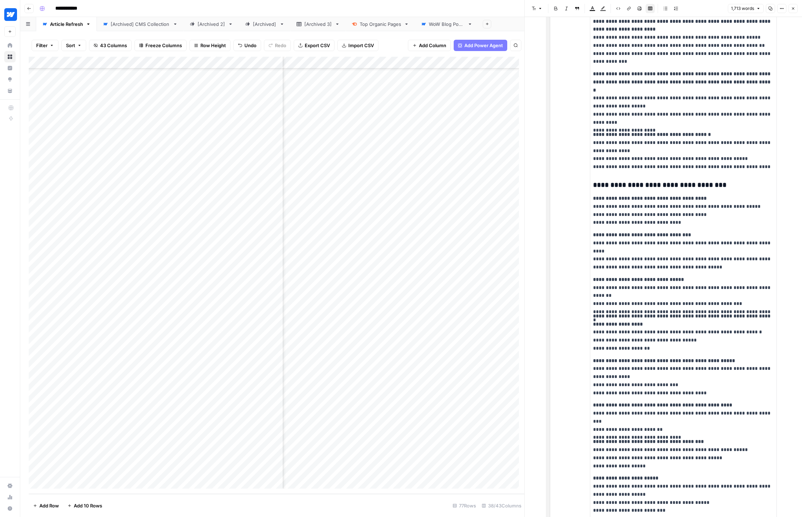
scroll to position [1340, 0]
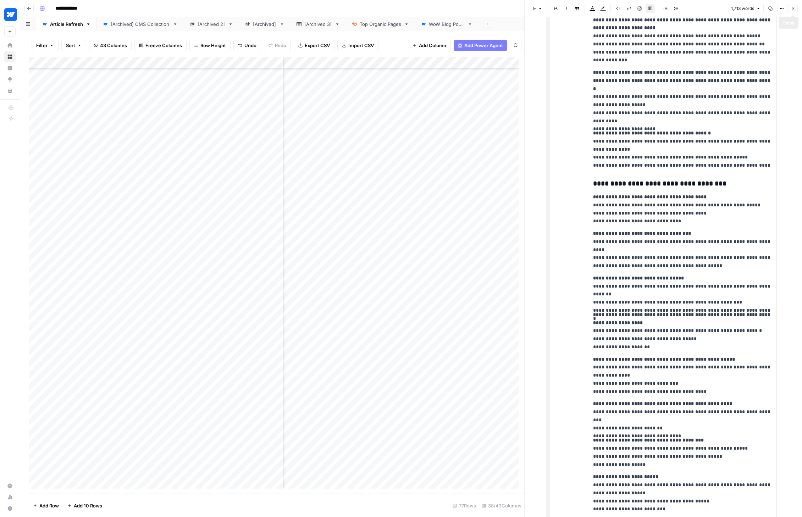
click at [555, 6] on button "Close" at bounding box center [793, 8] width 9 height 9
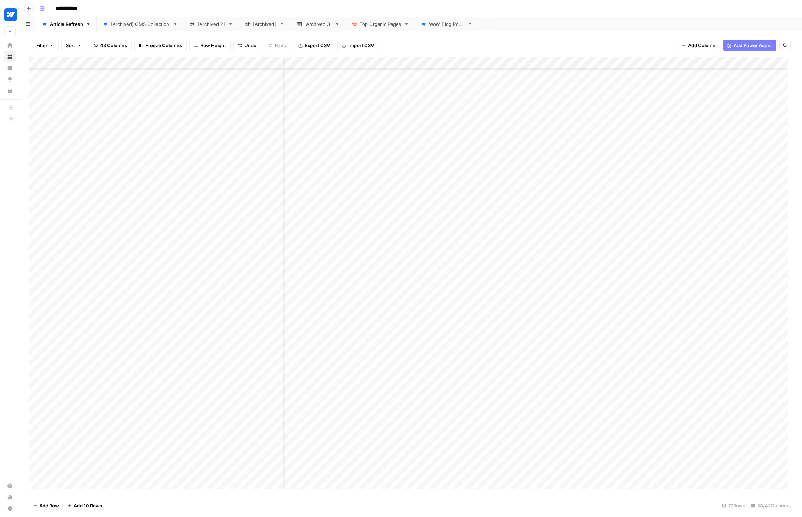
click at [555, 469] on div "Add Column" at bounding box center [411, 275] width 765 height 437
click at [397, 446] on div "Add Column" at bounding box center [411, 275] width 765 height 437
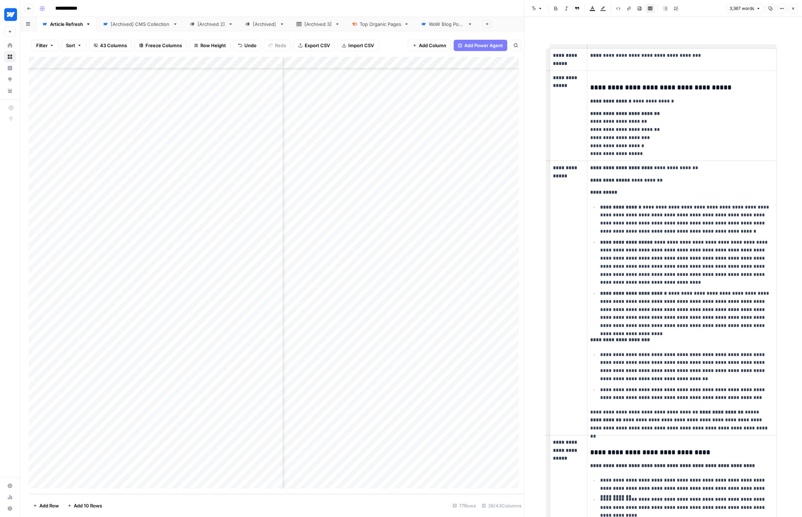
click at [555, 9] on icon "button" at bounding box center [793, 8] width 4 height 4
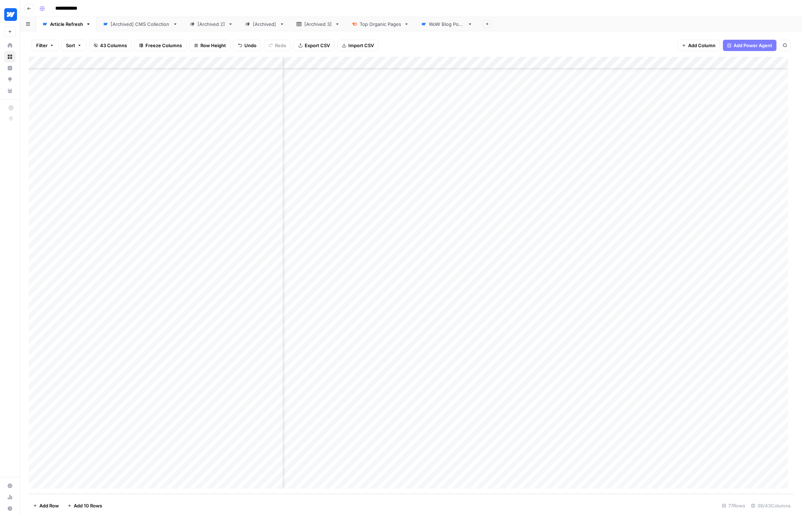
scroll to position [520, 976]
click at [368, 446] on div "Add Column" at bounding box center [411, 275] width 765 height 437
click at [555, 446] on div "Add Column" at bounding box center [411, 275] width 765 height 437
click at [555, 448] on div "Add Column" at bounding box center [411, 275] width 765 height 437
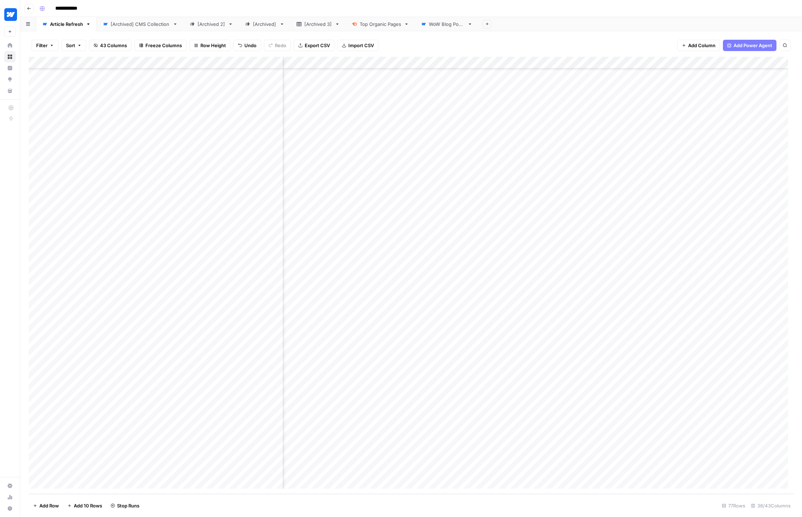
click at [555, 447] on div "Add Column" at bounding box center [411, 275] width 765 height 437
click at [555, 459] on input "date" at bounding box center [661, 458] width 57 height 12
type input "**********"
click at [555, 458] on input "time" at bounding box center [723, 458] width 57 height 12
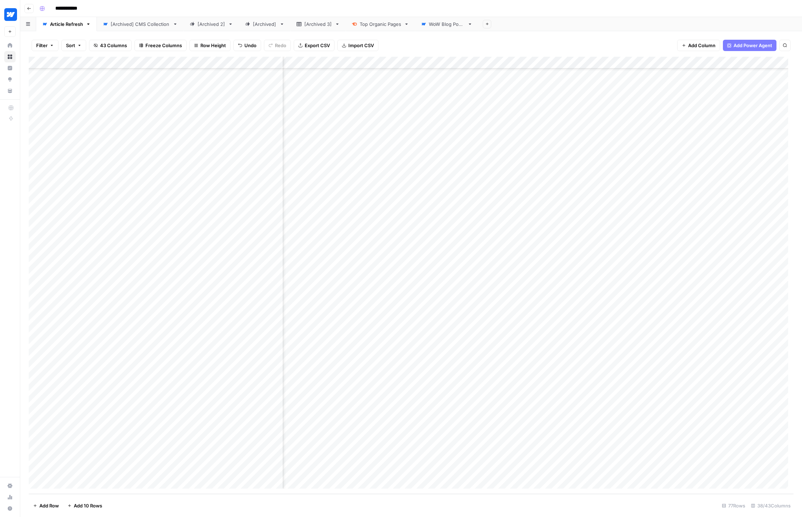
scroll to position [520, 1265]
click at [525, 458] on div "Add Column" at bounding box center [411, 275] width 765 height 437
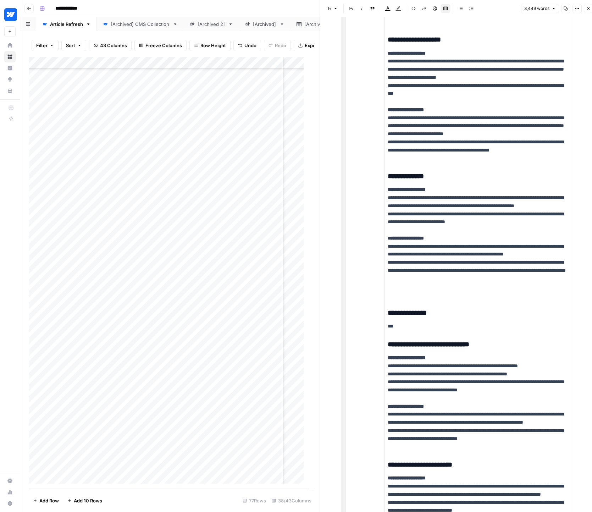
scroll to position [891, 0]
